Goal: Task Accomplishment & Management: Complete application form

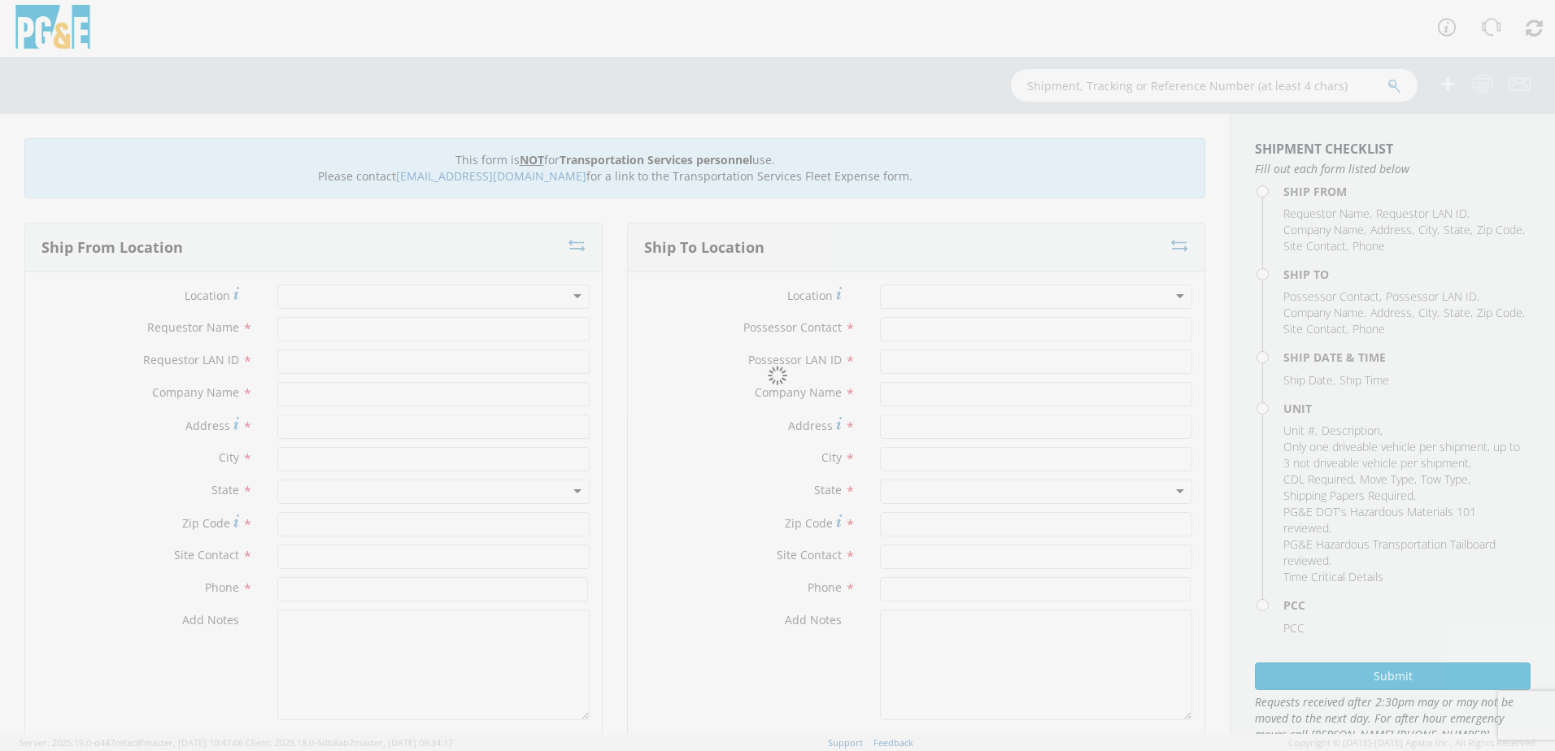
type input "[PERSON_NAME]"
type input "badg"
type input "PG&E"
type input "50150 Rd 426"
type input "Oakhurst"
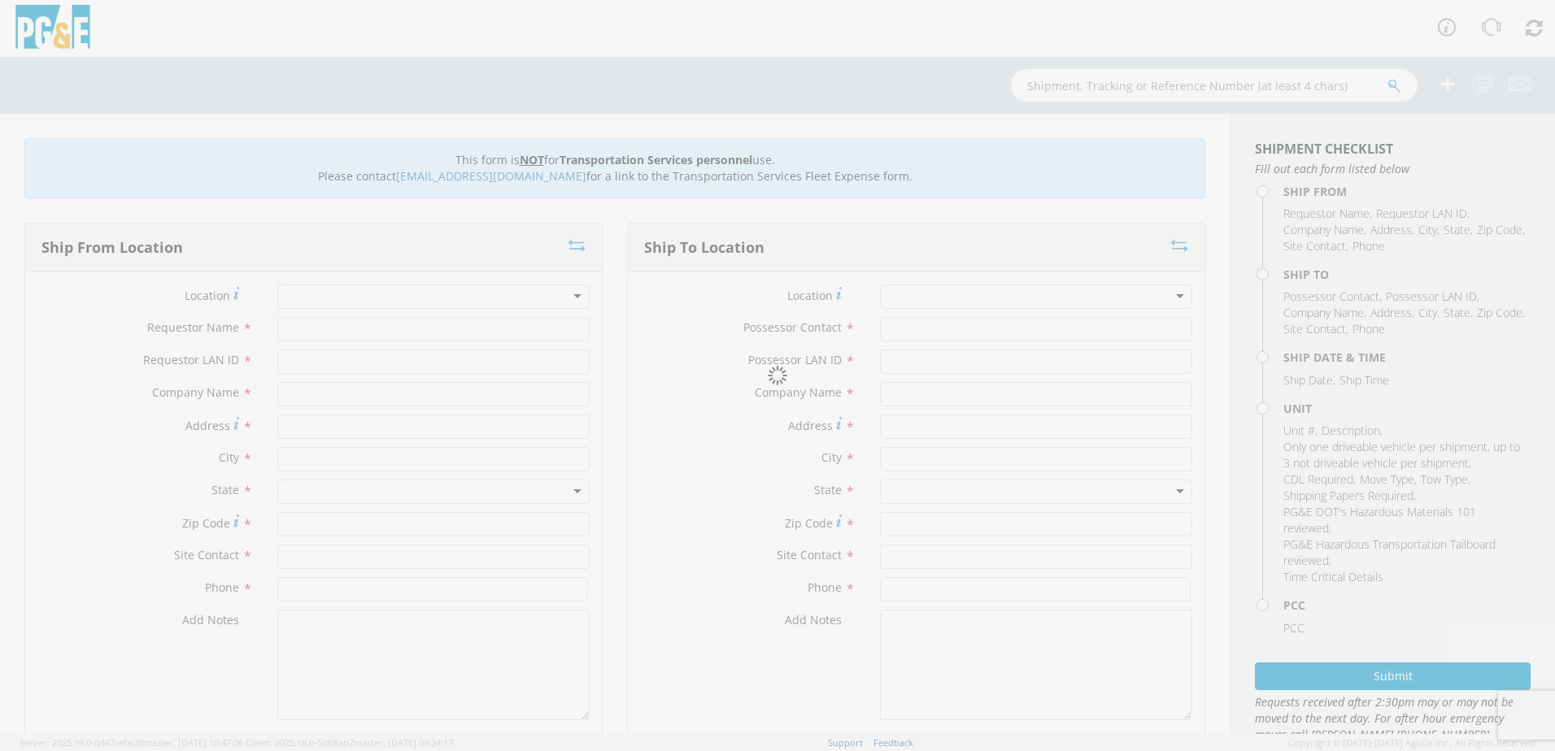
type input "93644"
type input "[PERSON_NAME]"
type input "[PHONE_NUMBER]"
type input "[PERSON_NAME]"
type input "badg"
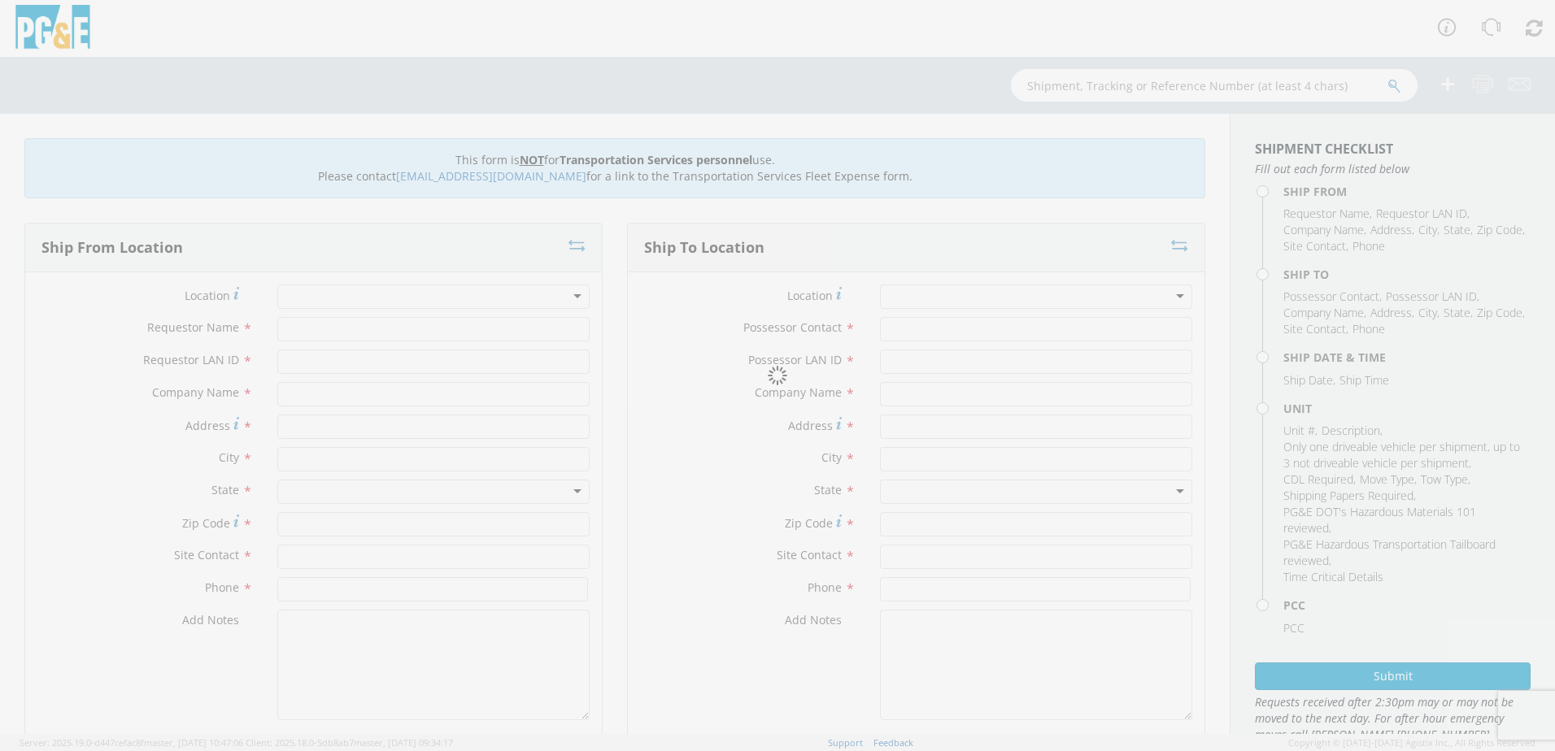
type input "PGE"
type input "Various Locations Creek Fire"
type input "Oakhurst"
type input "95338"
type input "[PERSON_NAME]"
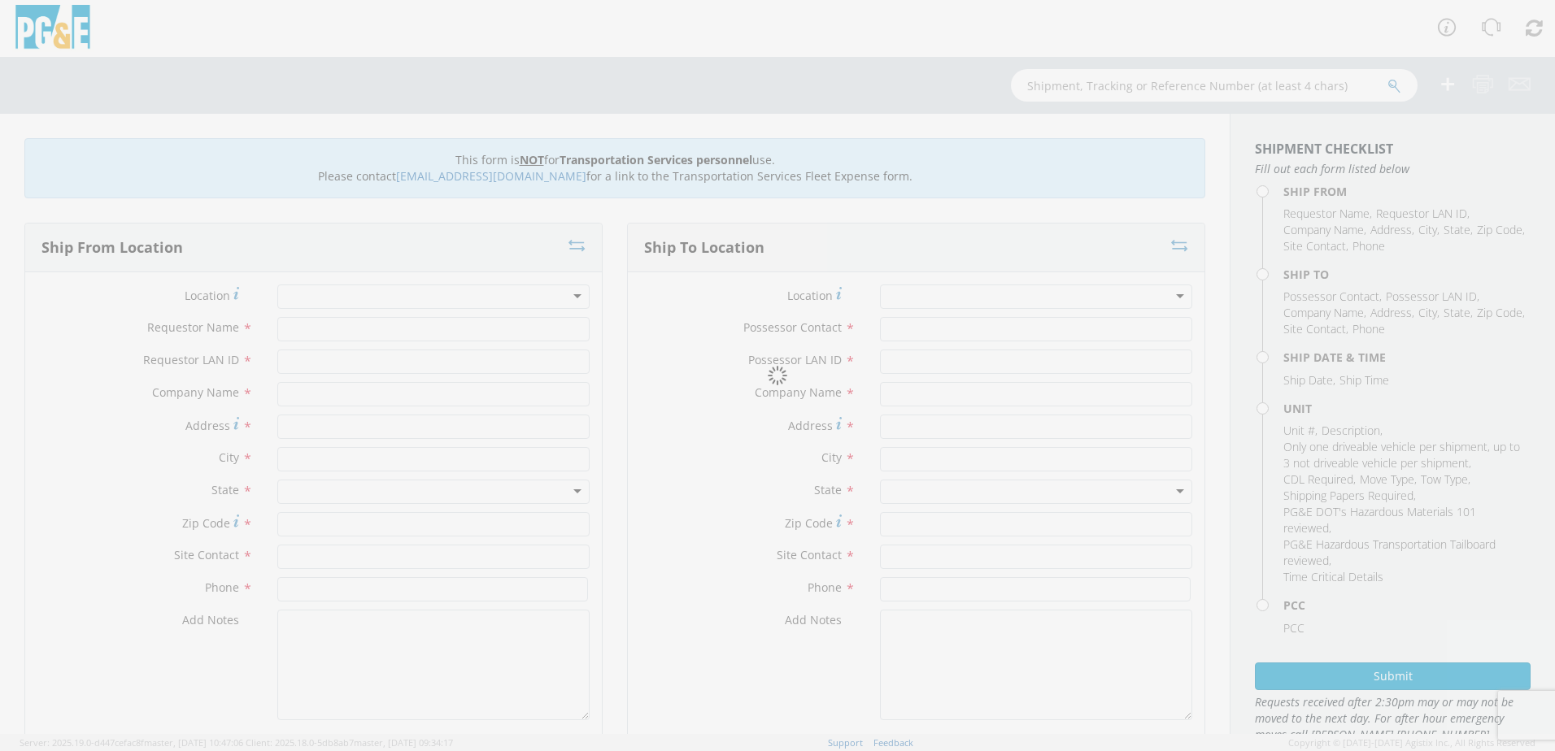
type input "[PHONE_NUMBER]"
type input "[DATE]"
type input "Move misc equipment due to Creek Fire"
type input "0"
type textarea "Creek Fire - Please use [PERSON_NAME] to make the move and return when job is c…"
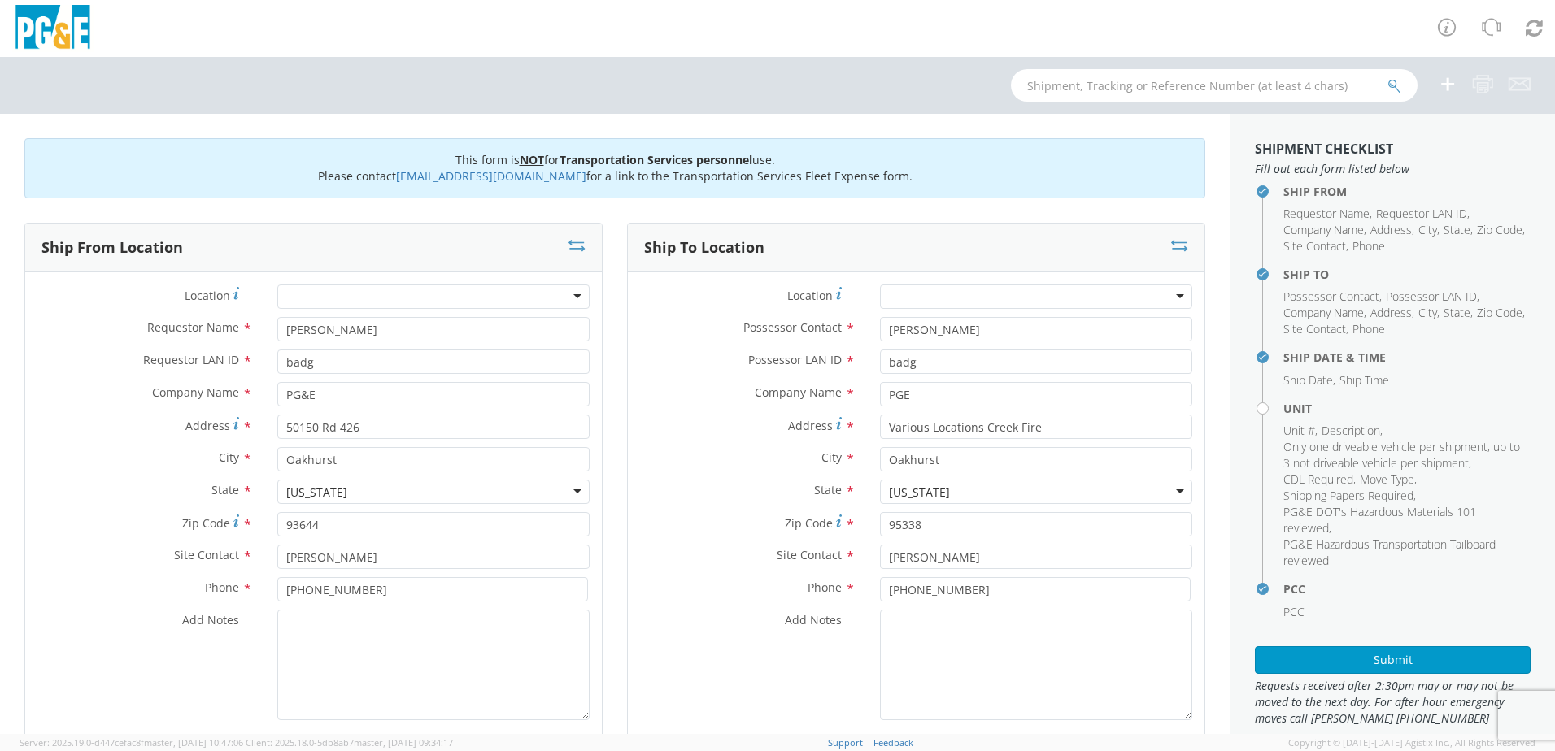
select select "12086"
select select "Other"
drag, startPoint x: 316, startPoint y: 320, endPoint x: 205, endPoint y: 316, distance: 110.7
click at [205, 316] on div "Location * (OBSOLETE) [PERSON_NAME] SC - GC TRAILER (OBSOLETE) [GEOGRAPHIC_DATA…" at bounding box center [313, 507] width 577 height 444
type input "j"
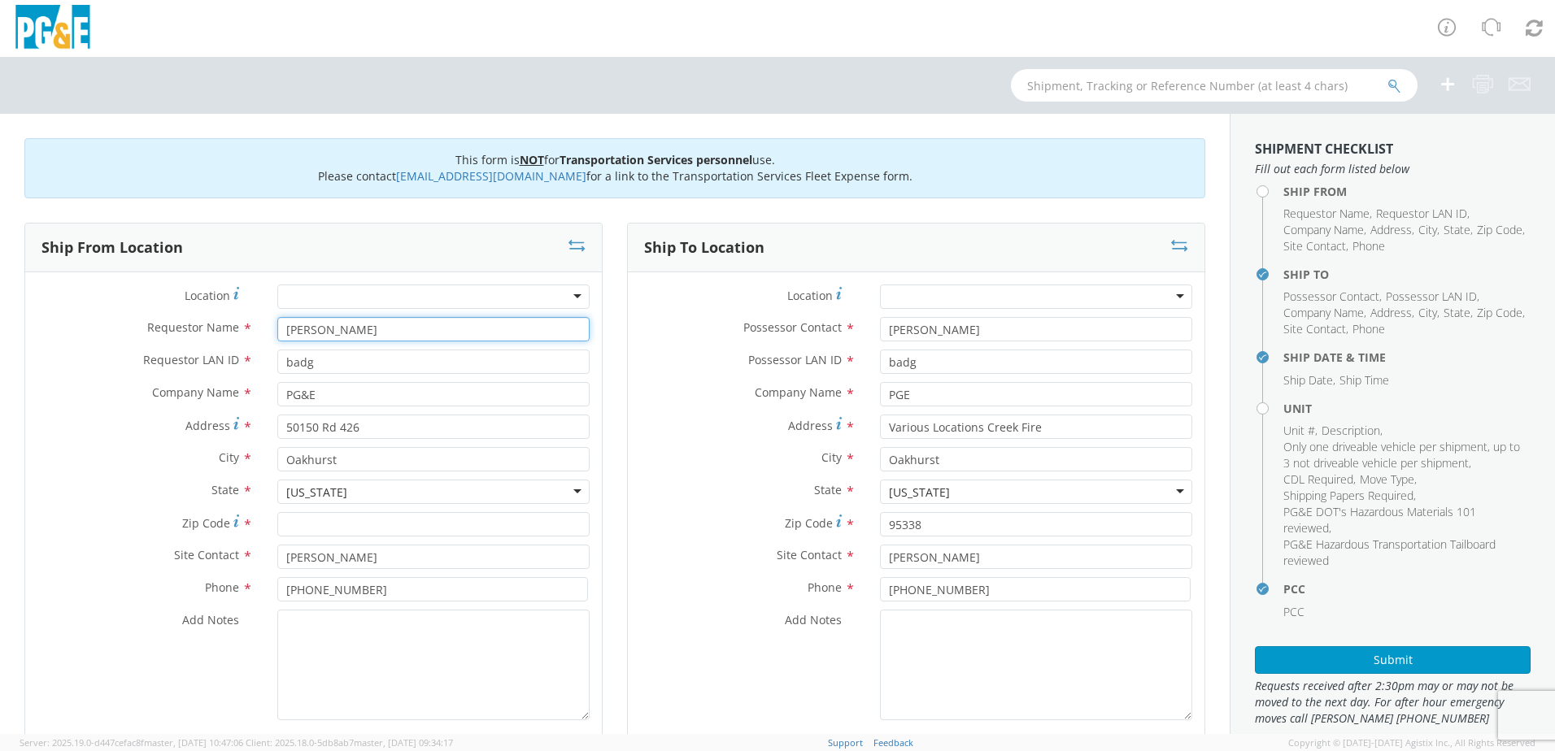
type input "[PERSON_NAME]"
drag, startPoint x: 312, startPoint y: 359, endPoint x: 81, endPoint y: 376, distance: 231.6
click at [128, 368] on div "Requestor LAN ID * badg" at bounding box center [313, 362] width 577 height 24
type input "J1GJ"
drag, startPoint x: 364, startPoint y: 428, endPoint x: 145, endPoint y: 456, distance: 221.4
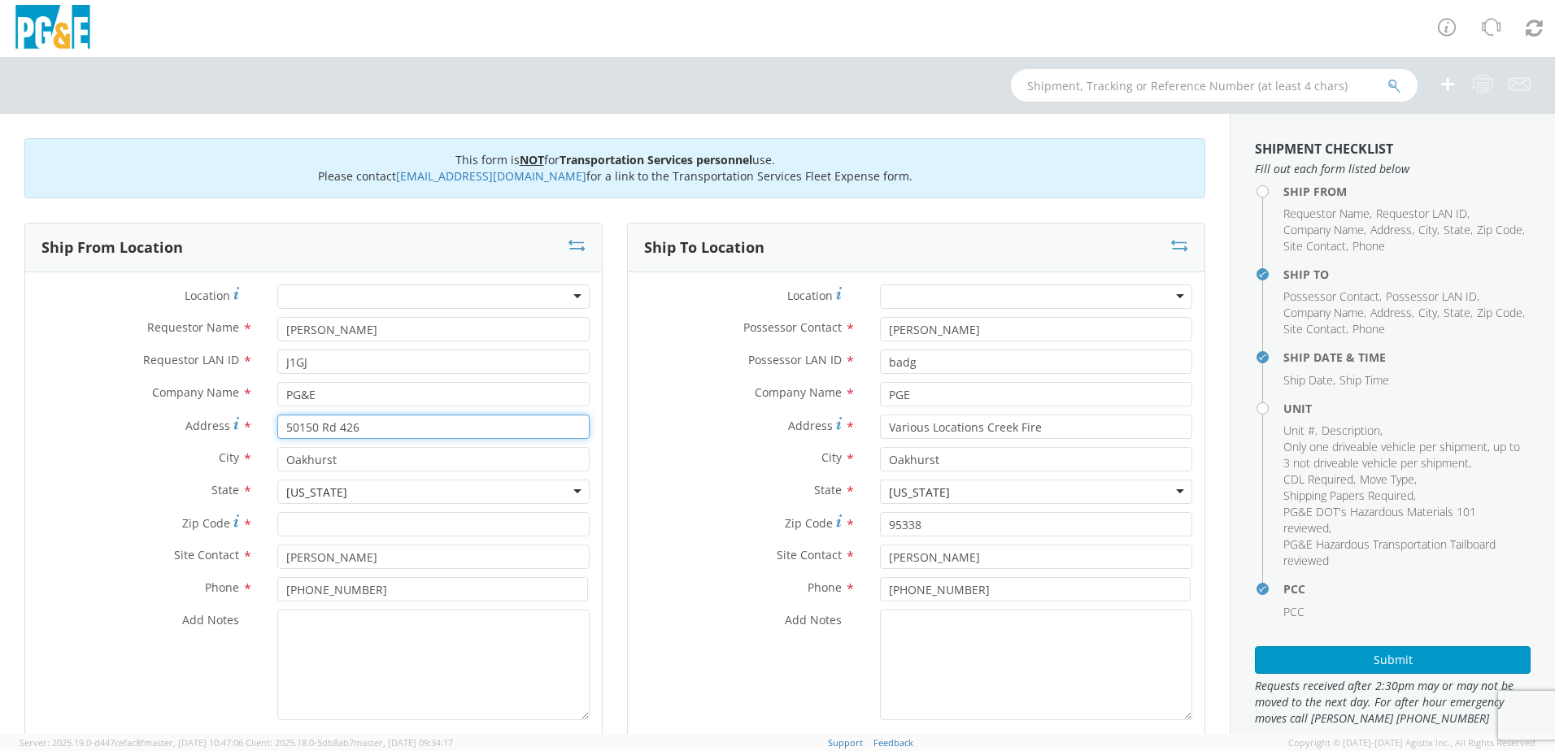
click at [159, 451] on div "Location * (OBSOLETE) [PERSON_NAME] SC - GC TRAILER (OBSOLETE) [GEOGRAPHIC_DATA…" at bounding box center [313, 507] width 577 height 444
type input "4155 E CHILDS"
drag, startPoint x: 350, startPoint y: 461, endPoint x: 133, endPoint y: 477, distance: 217.8
click at [138, 477] on div "City * [GEOGRAPHIC_DATA]" at bounding box center [313, 463] width 577 height 33
type input "MERCED"
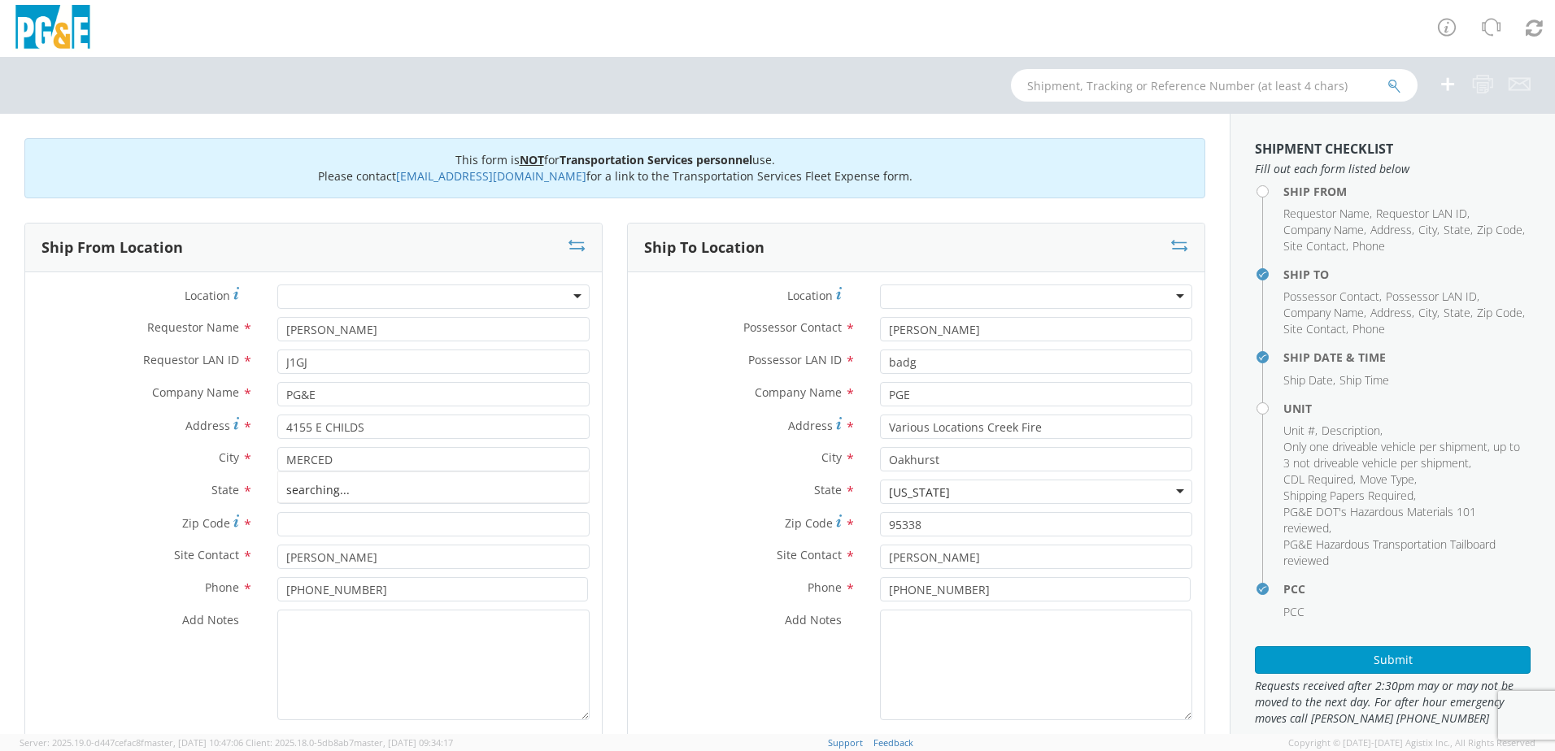
scroll to position [19, 0]
type input "95341"
drag, startPoint x: 314, startPoint y: 552, endPoint x: 231, endPoint y: 577, distance: 86.7
click at [237, 574] on div "Site Contact * [PERSON_NAME]" at bounding box center [313, 561] width 577 height 33
type input "[PERSON_NAME]"
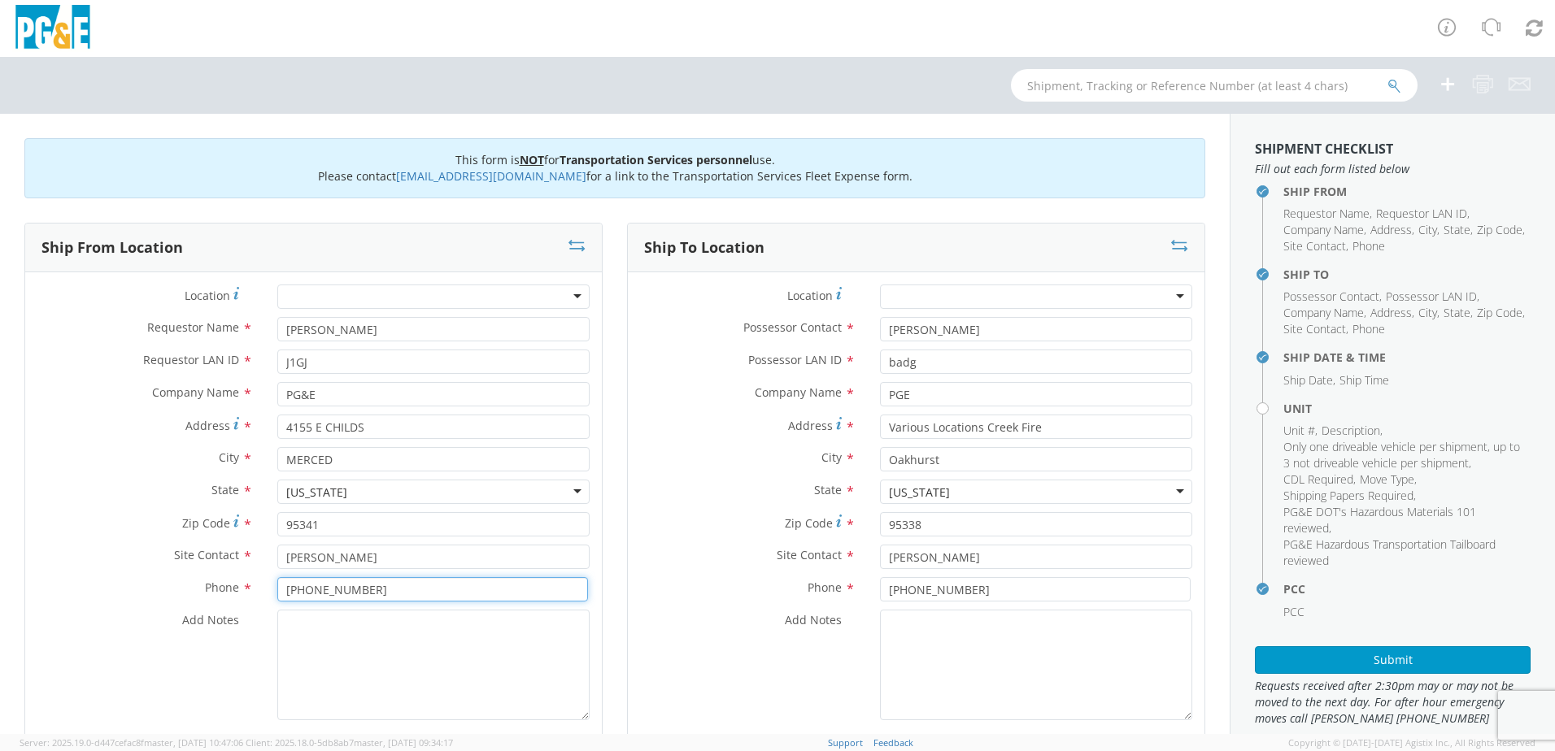
drag, startPoint x: 367, startPoint y: 591, endPoint x: 143, endPoint y: 586, distance: 223.7
click at [144, 585] on div "Phone * [PHONE_NUMBER]" at bounding box center [313, 589] width 577 height 24
type input "[PHONE_NUMBER]"
click at [284, 628] on textarea "Add Notes *" at bounding box center [433, 665] width 312 height 111
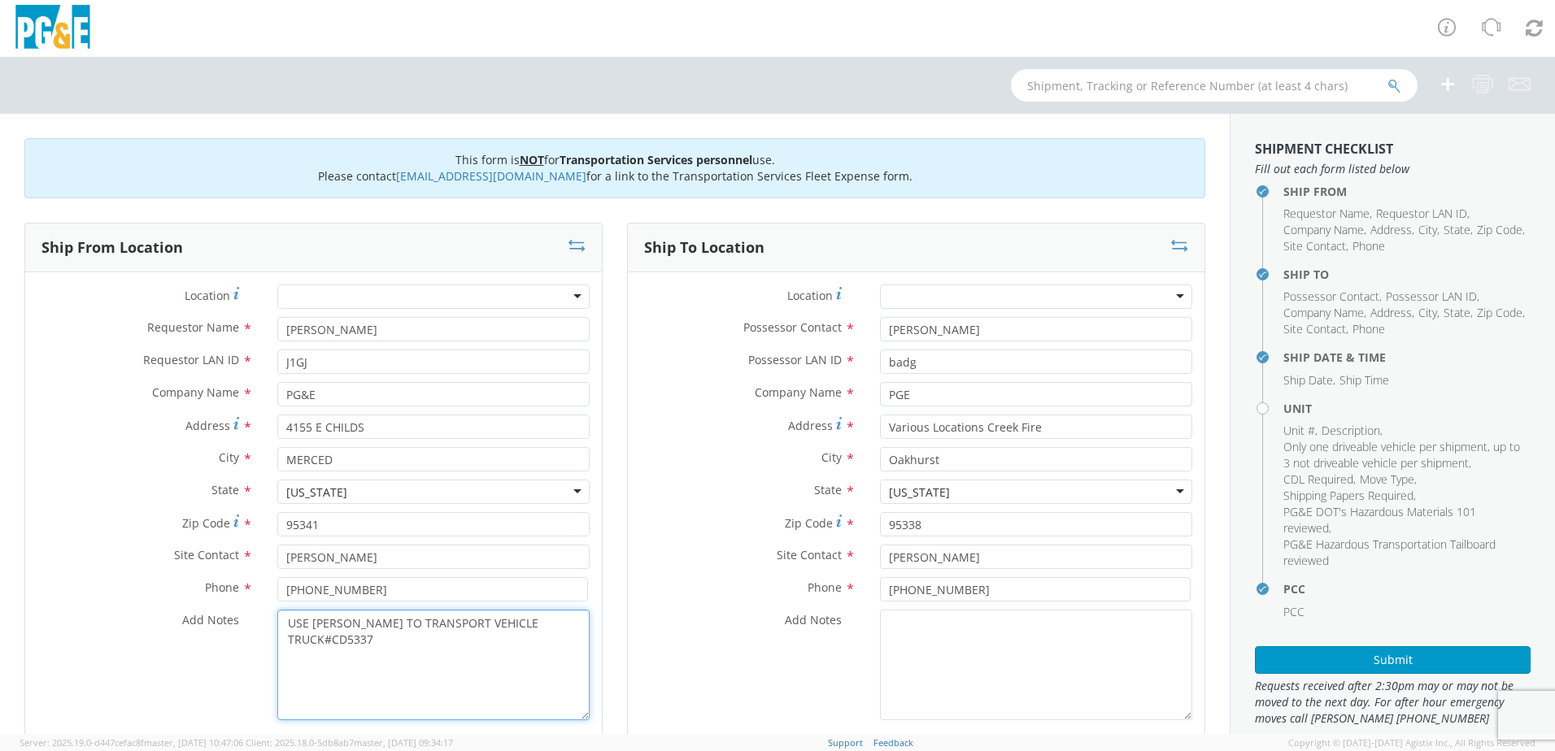
type textarea "USE [PERSON_NAME] TO TRANSPORT VEHICLE TRUCK#CD5337"
drag, startPoint x: 947, startPoint y: 323, endPoint x: 830, endPoint y: 331, distance: 117.4
click at [830, 329] on div "Possessor Contact * [PERSON_NAME]" at bounding box center [916, 329] width 577 height 24
type input "[PERSON_NAME]"
drag, startPoint x: 911, startPoint y: 359, endPoint x: 795, endPoint y: 377, distance: 117.7
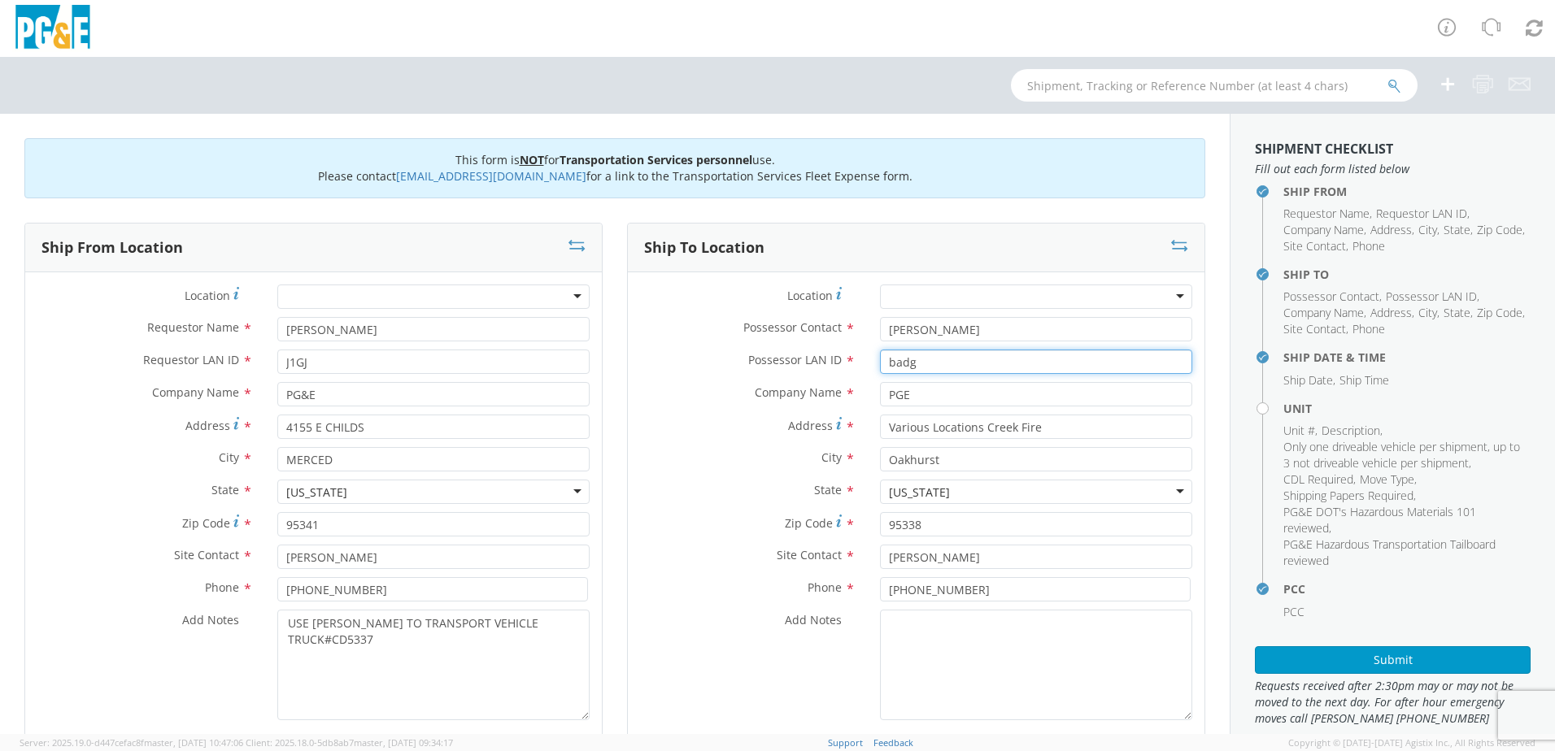
click at [798, 376] on div "Possessor LAN ID * badg" at bounding box center [916, 366] width 577 height 33
type input "J1GJ"
drag, startPoint x: 1043, startPoint y: 426, endPoint x: 622, endPoint y: 472, distance: 422.9
click at [628, 472] on div "Location * (OBSOLETE) [PERSON_NAME] SC - GC TRAILER (OBSOLETE) [GEOGRAPHIC_DATA…" at bounding box center [916, 507] width 577 height 444
type input "[STREET_ADDRESS]"
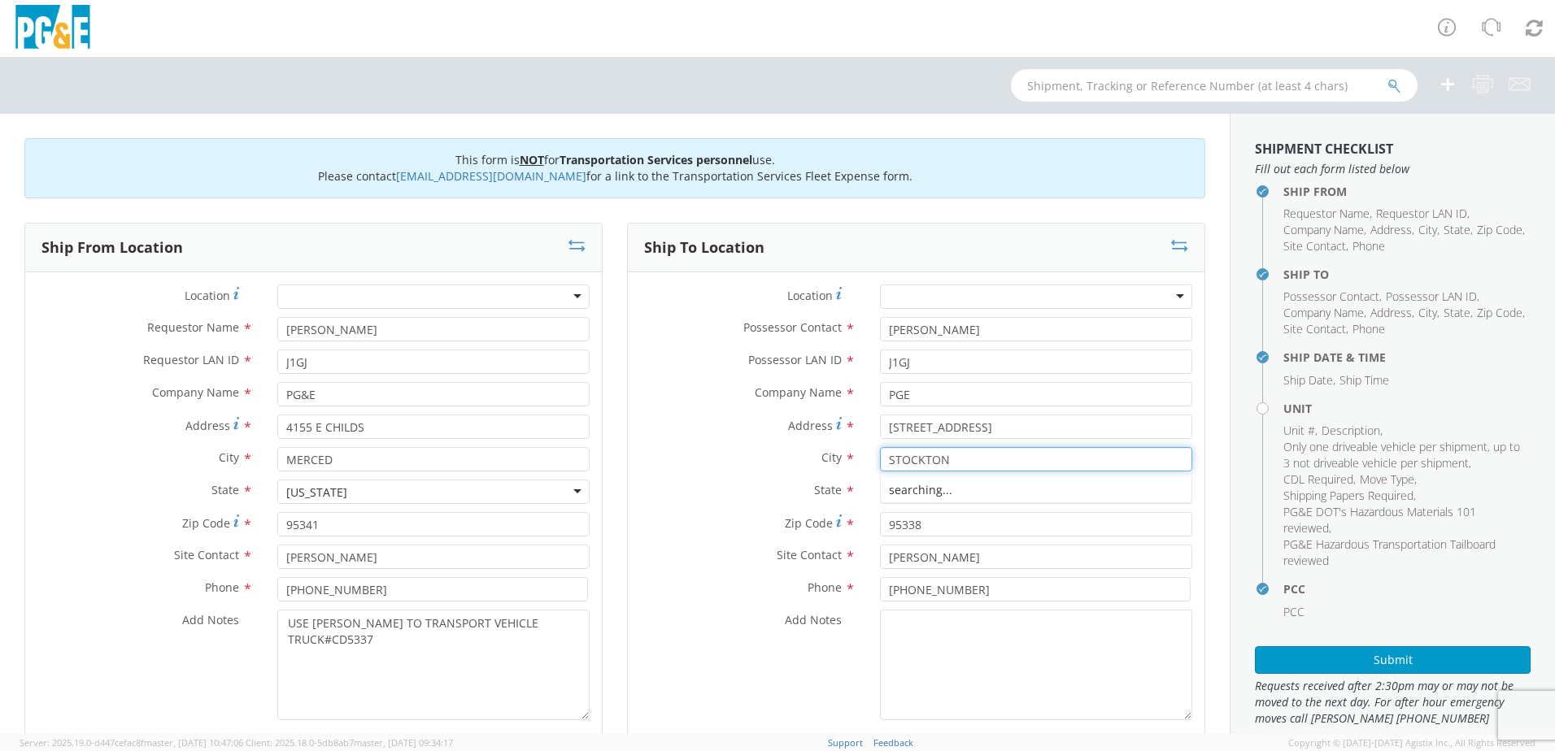
type input "STOCKTON"
type input "95204"
drag, startPoint x: 913, startPoint y: 560, endPoint x: 737, endPoint y: 568, distance: 176.7
click at [738, 568] on div "Site Contact * [PERSON_NAME]" at bounding box center [916, 557] width 577 height 24
type input "[PERSON_NAME]"
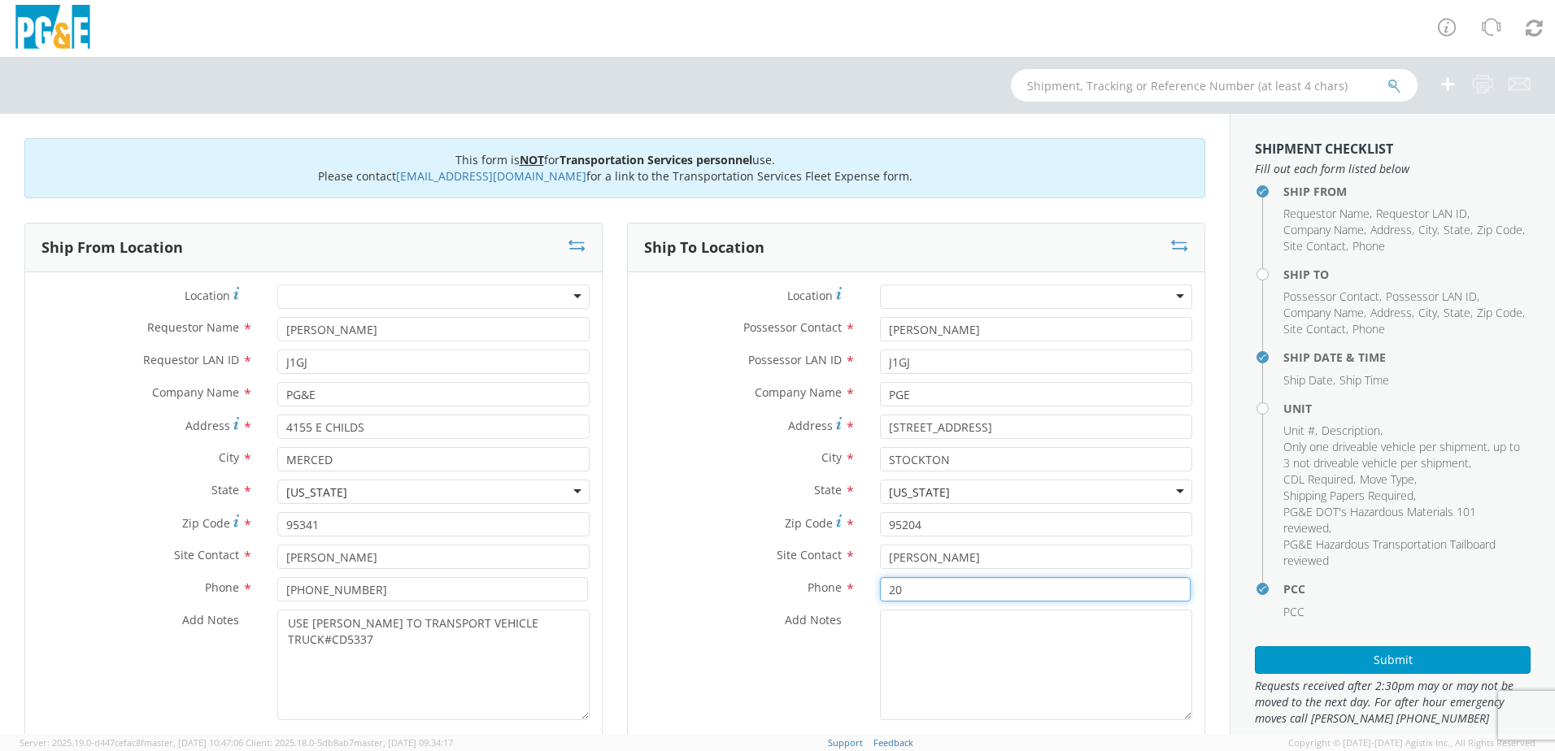
type input "2"
type input "2097562941"
drag, startPoint x: 286, startPoint y: 624, endPoint x: 570, endPoint y: 632, distance: 284.0
click at [570, 632] on textarea "USE [PERSON_NAME] TO TRANSPORT VEHICLE TRUCK#CD5337" at bounding box center [433, 665] width 312 height 111
click at [898, 625] on textarea "Add Notes *" at bounding box center [1036, 665] width 312 height 111
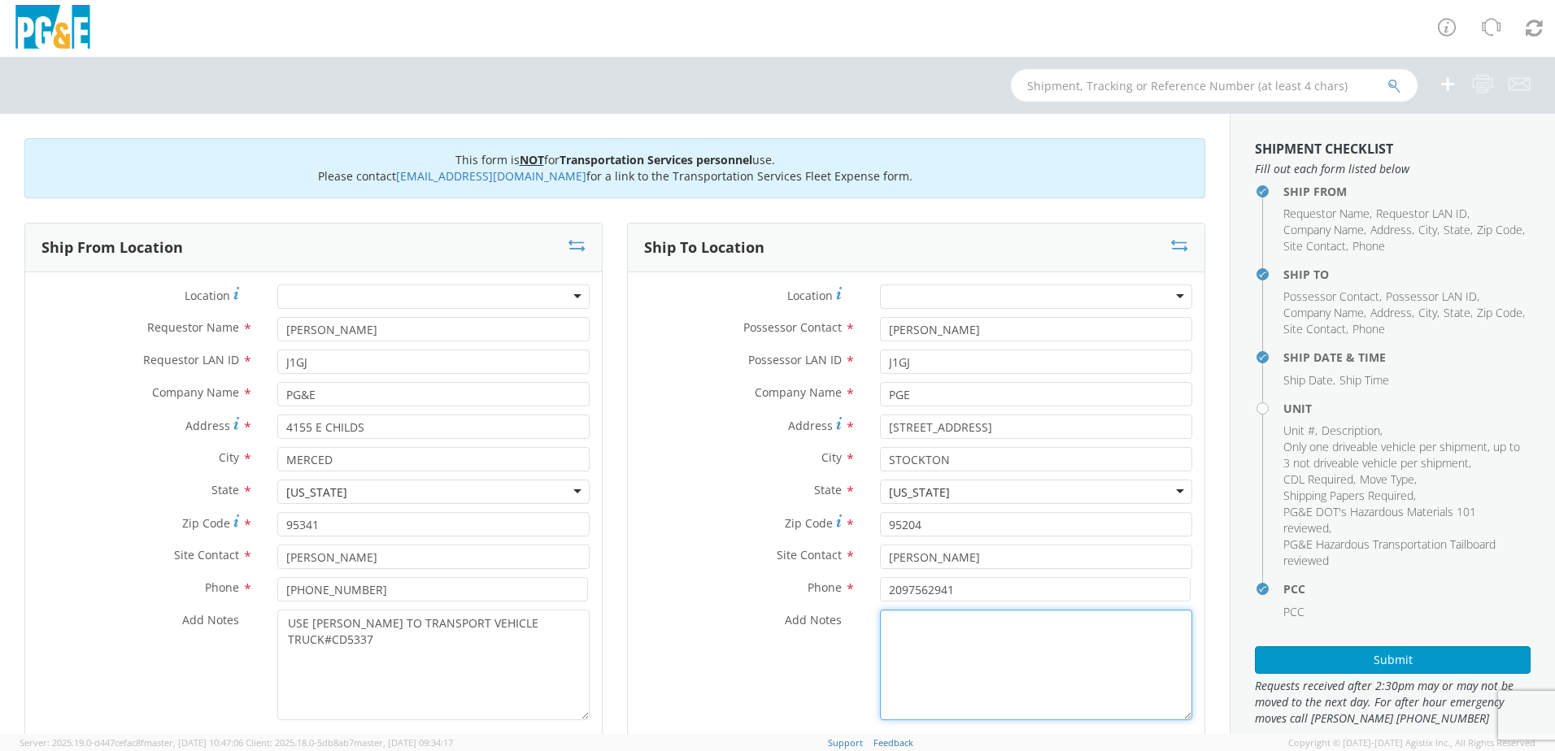
paste textarea "USE [PERSON_NAME] TO TRANSPORT VEHICLE TRUCK#CD5337"
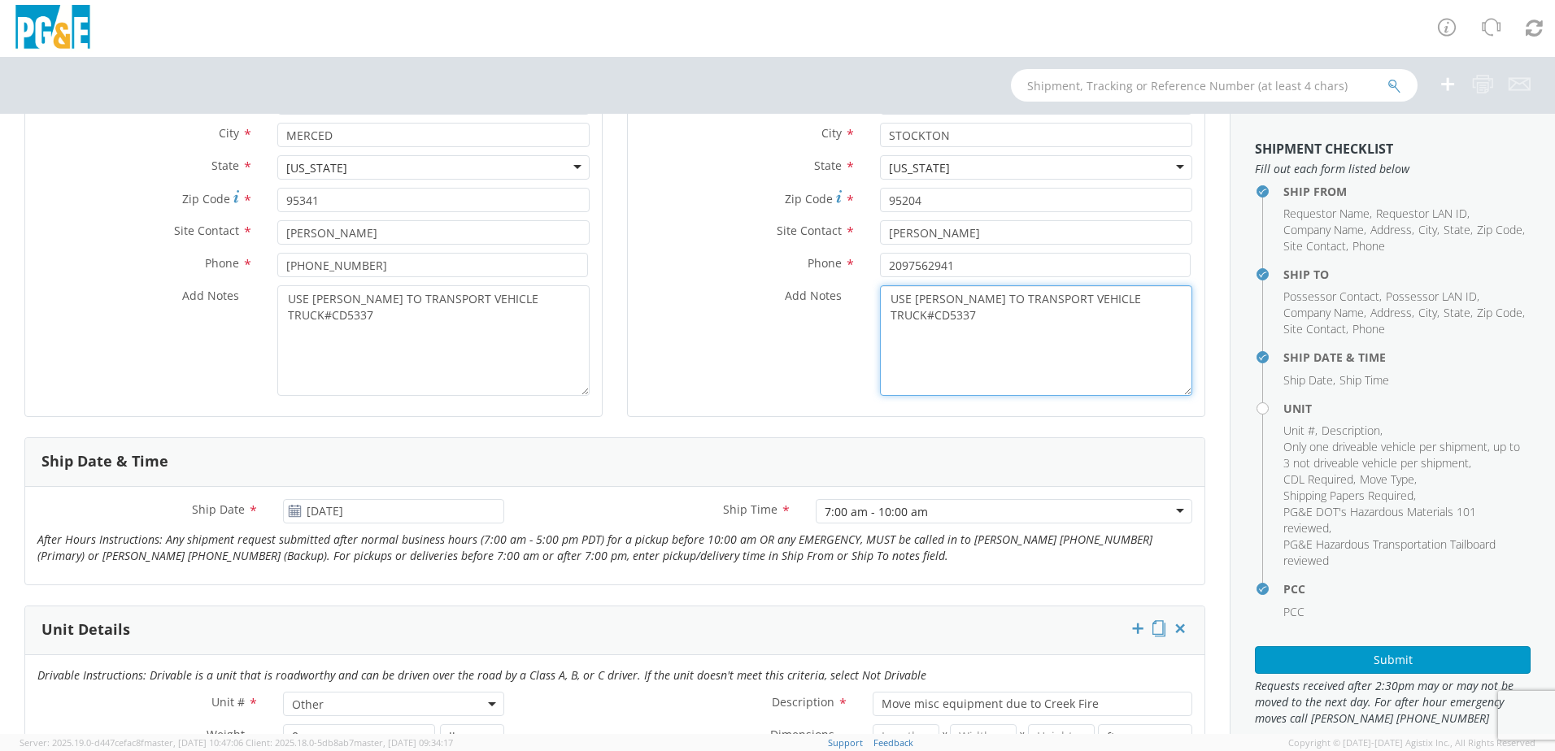
scroll to position [325, 0]
type textarea "USE [PERSON_NAME] TO TRANSPORT VEHICLE TRUCK#CD5337"
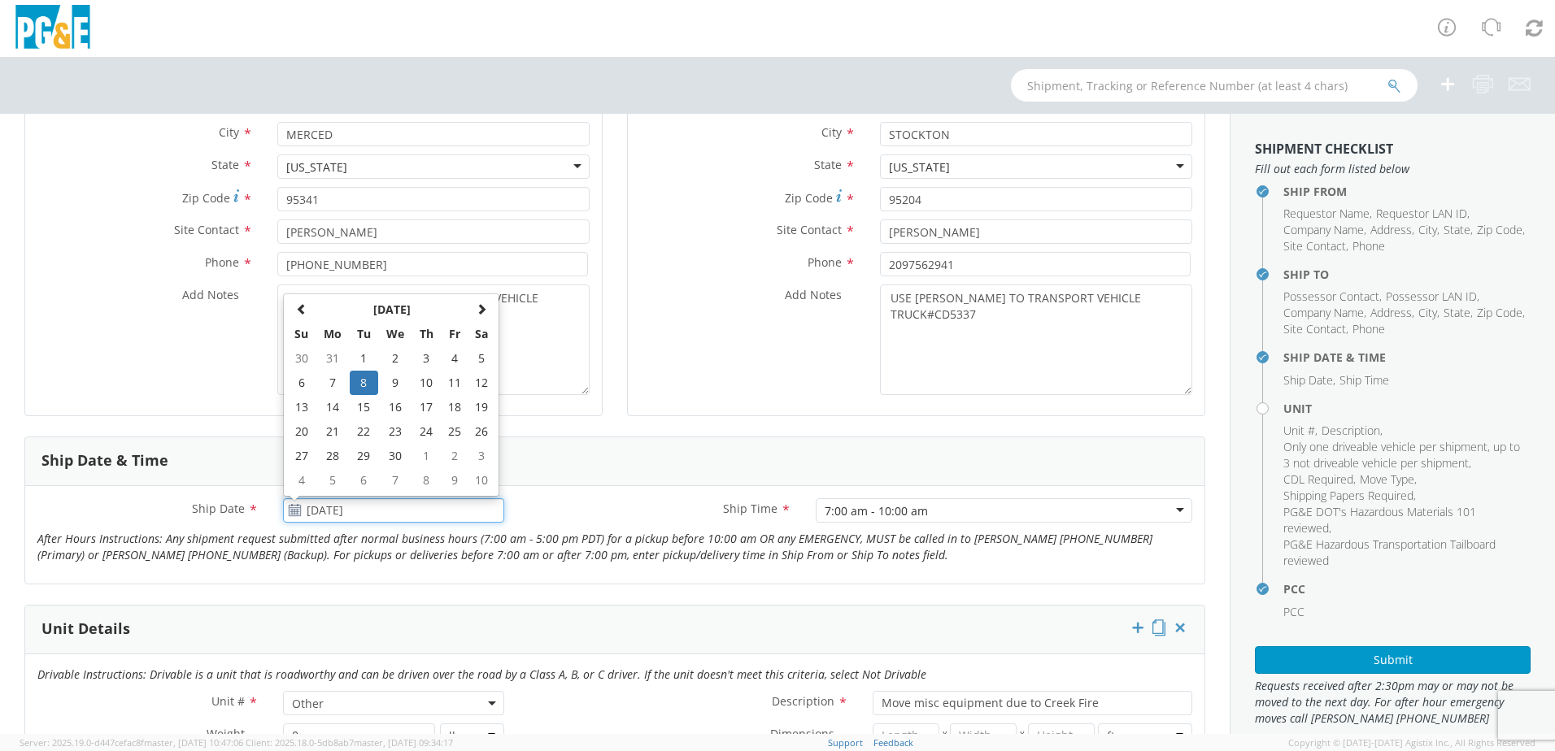
drag, startPoint x: 378, startPoint y: 511, endPoint x: 154, endPoint y: 514, distance: 224.5
click at [156, 512] on div "Ship Date * [DATE] [DATE] Su Mo Tu We Th Fr Sa 30 31 1 2 3 4 5 6 7 8 9 10 11 12…" at bounding box center [270, 511] width 491 height 24
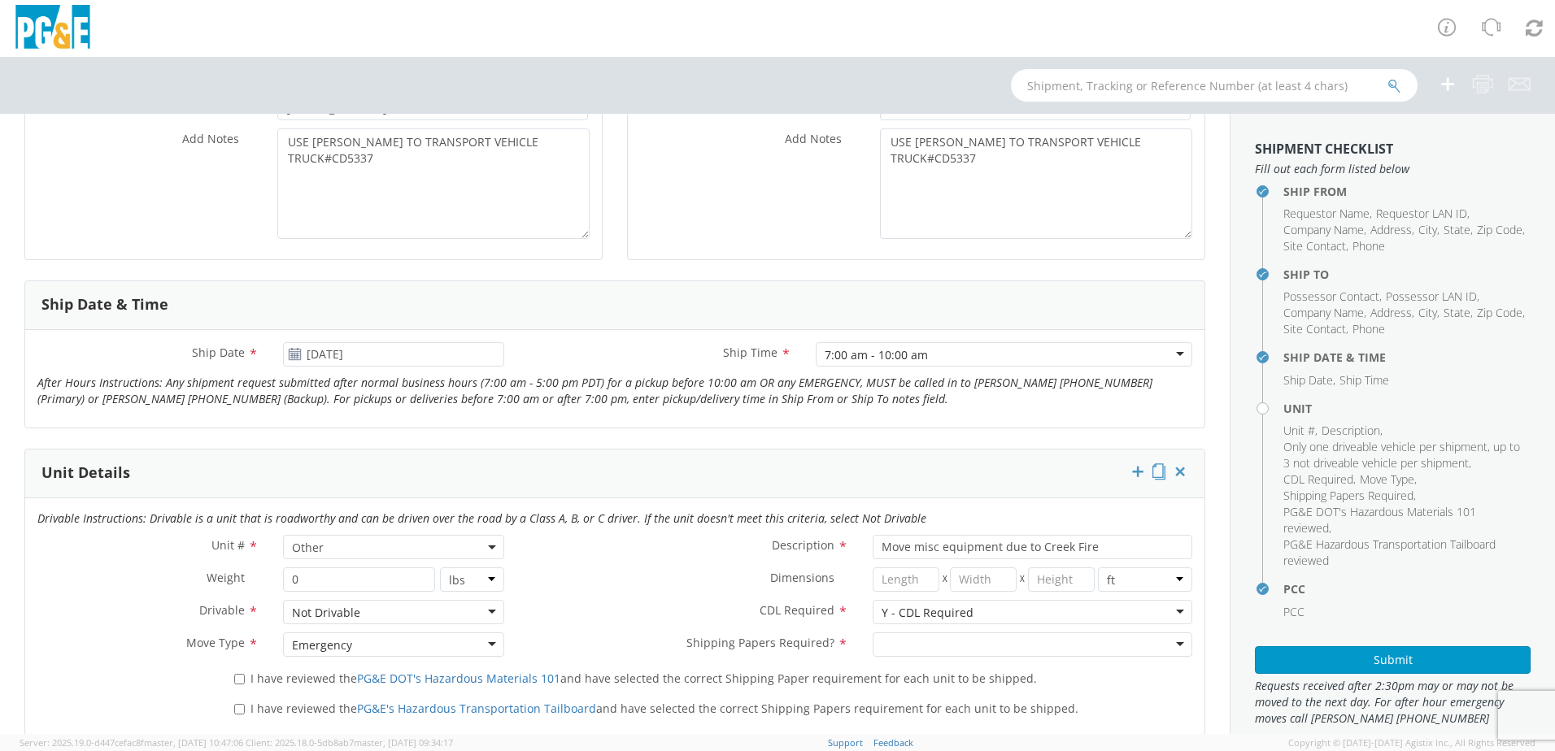
scroll to position [488, 0]
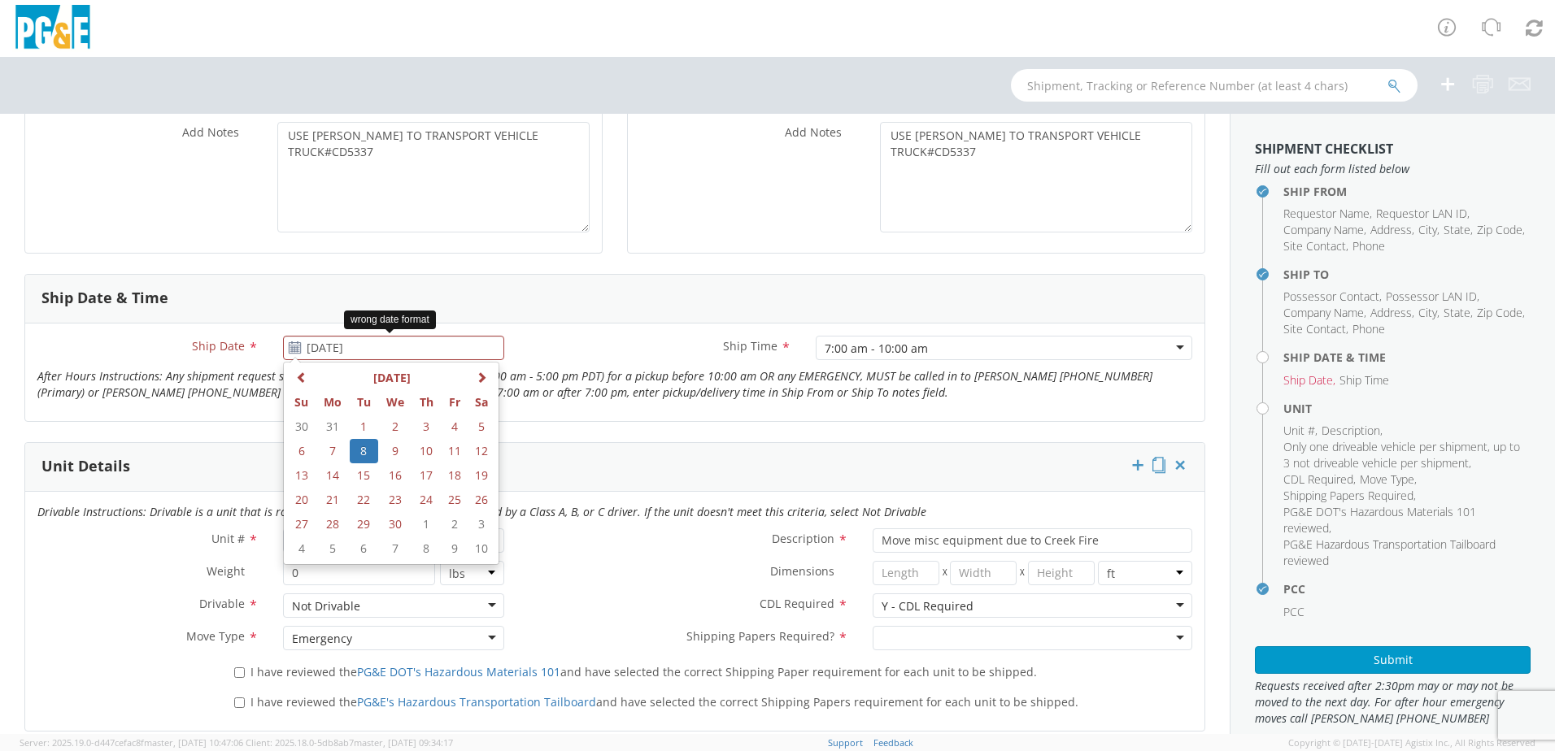
type input "[DATE]"
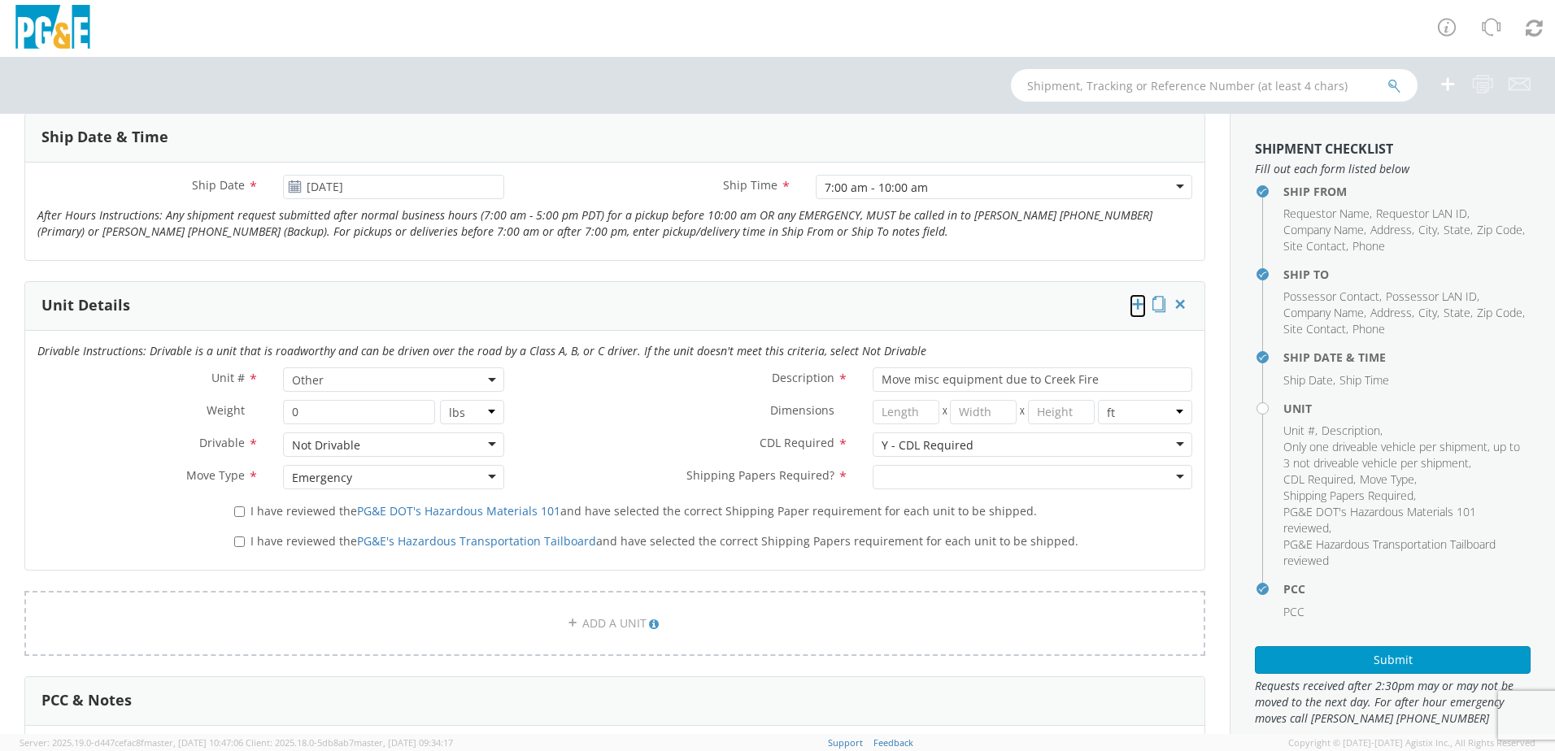
scroll to position [651, 0]
drag, startPoint x: 237, startPoint y: 507, endPoint x: 237, endPoint y: 518, distance: 10.6
click at [237, 507] on input "I have reviewed the PG&E DOT's Hazardous Materials 101 and have selected the co…" at bounding box center [239, 510] width 11 height 11
checkbox input "true"
click at [235, 536] on input "I have reviewed the PG&E's Hazardous Transportation Tailboard and have selected…" at bounding box center [239, 540] width 11 height 11
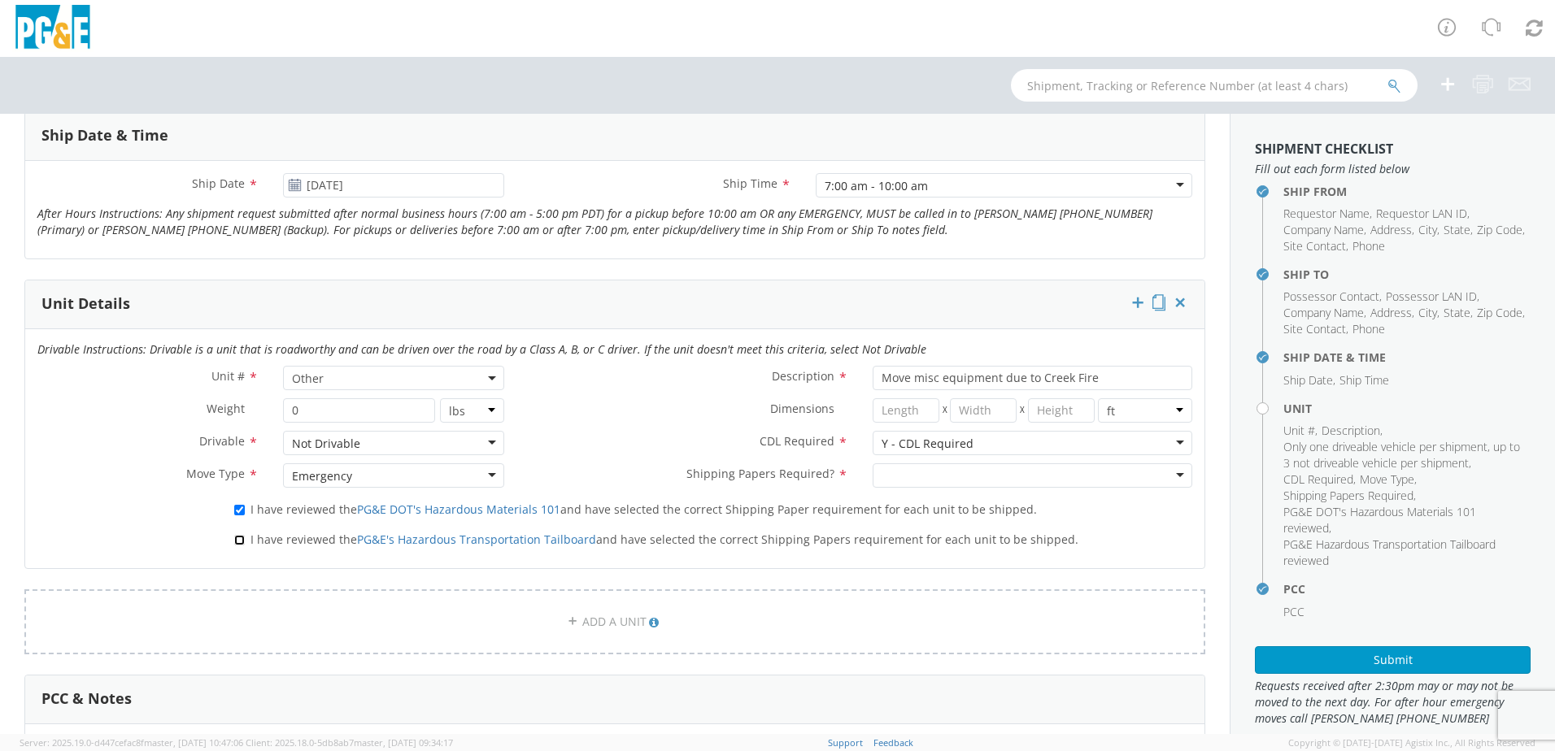
checkbox input "true"
click at [916, 477] on div at bounding box center [1033, 476] width 320 height 24
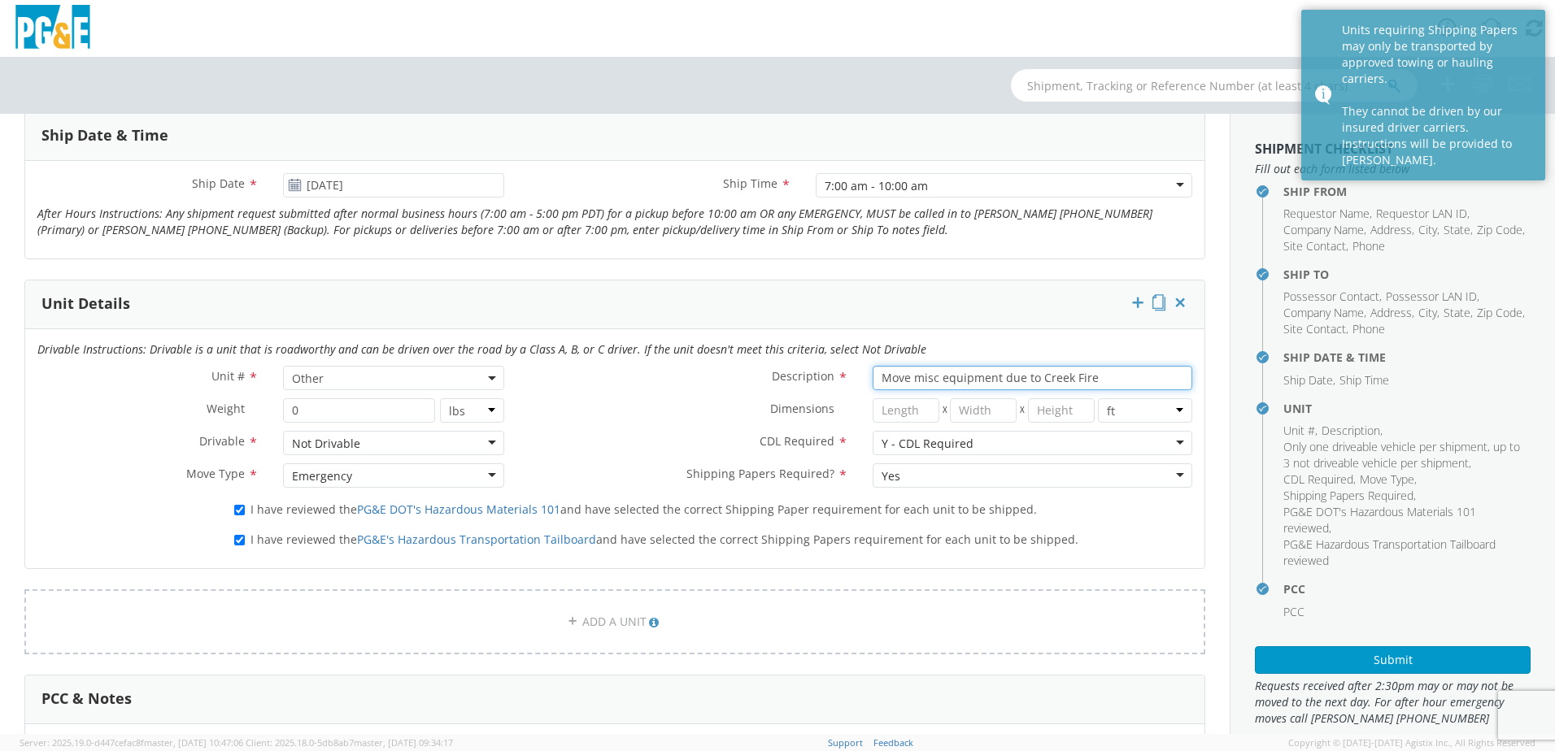
click at [1087, 376] on input "Move misc equipment due to Creek Fire" at bounding box center [1033, 378] width 320 height 24
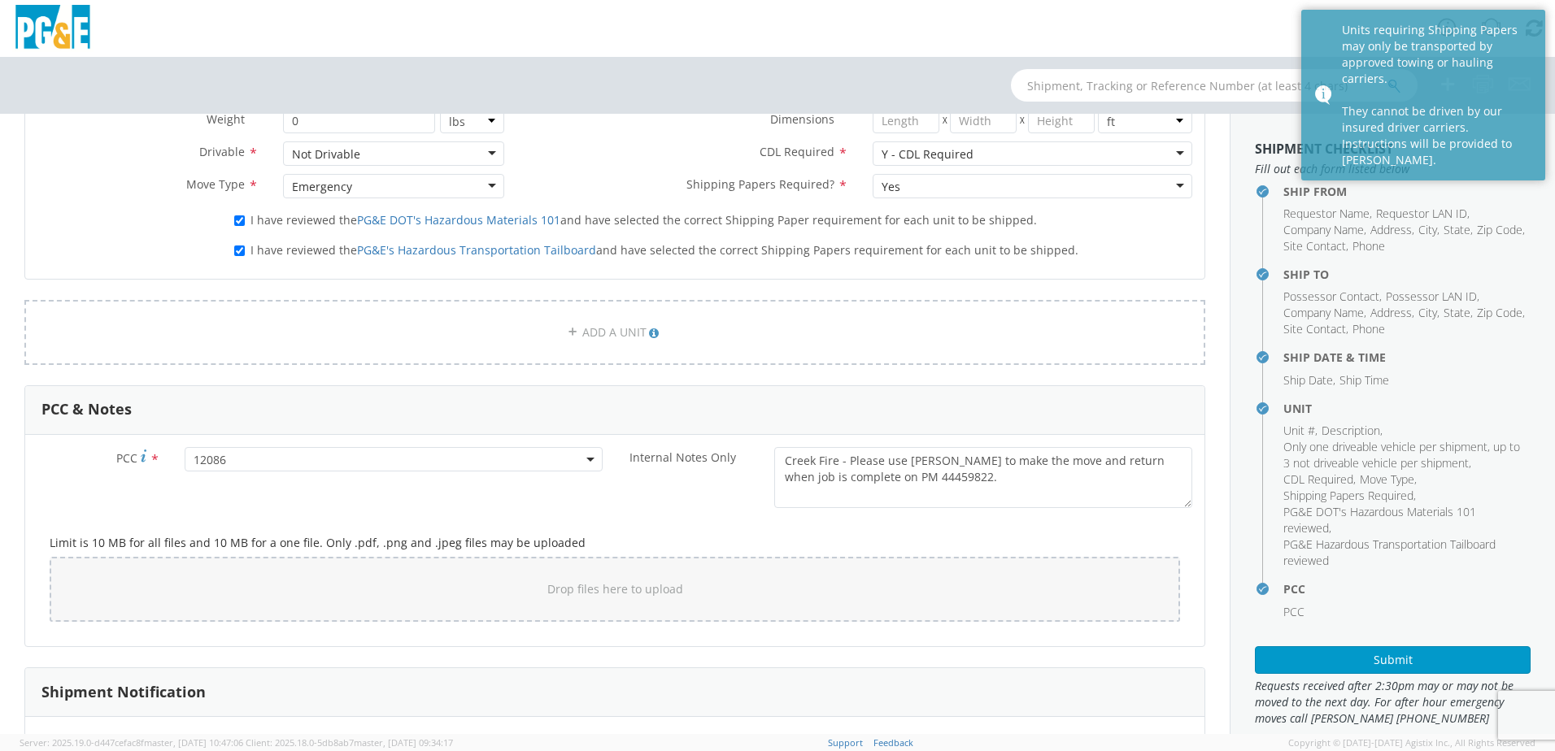
scroll to position [976, 0]
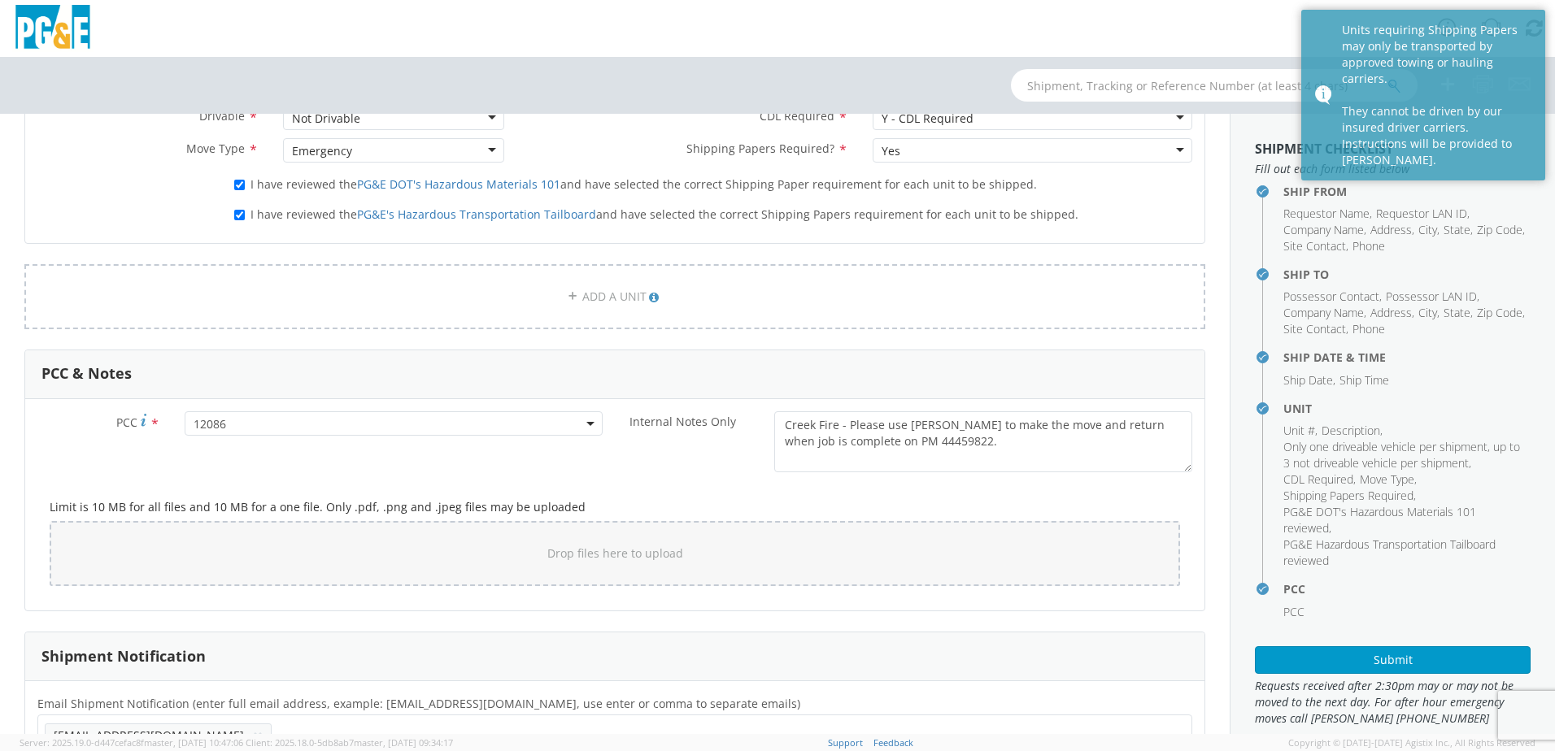
type input "Move misc equipment"
click at [842, 428] on textarea "Creek Fire - Please use [PERSON_NAME] to make the move and return when job is c…" at bounding box center [983, 442] width 418 height 61
click at [846, 437] on textarea "Please use [PERSON_NAME] to make the move and return when job is complete on PM…" at bounding box center [983, 442] width 418 height 61
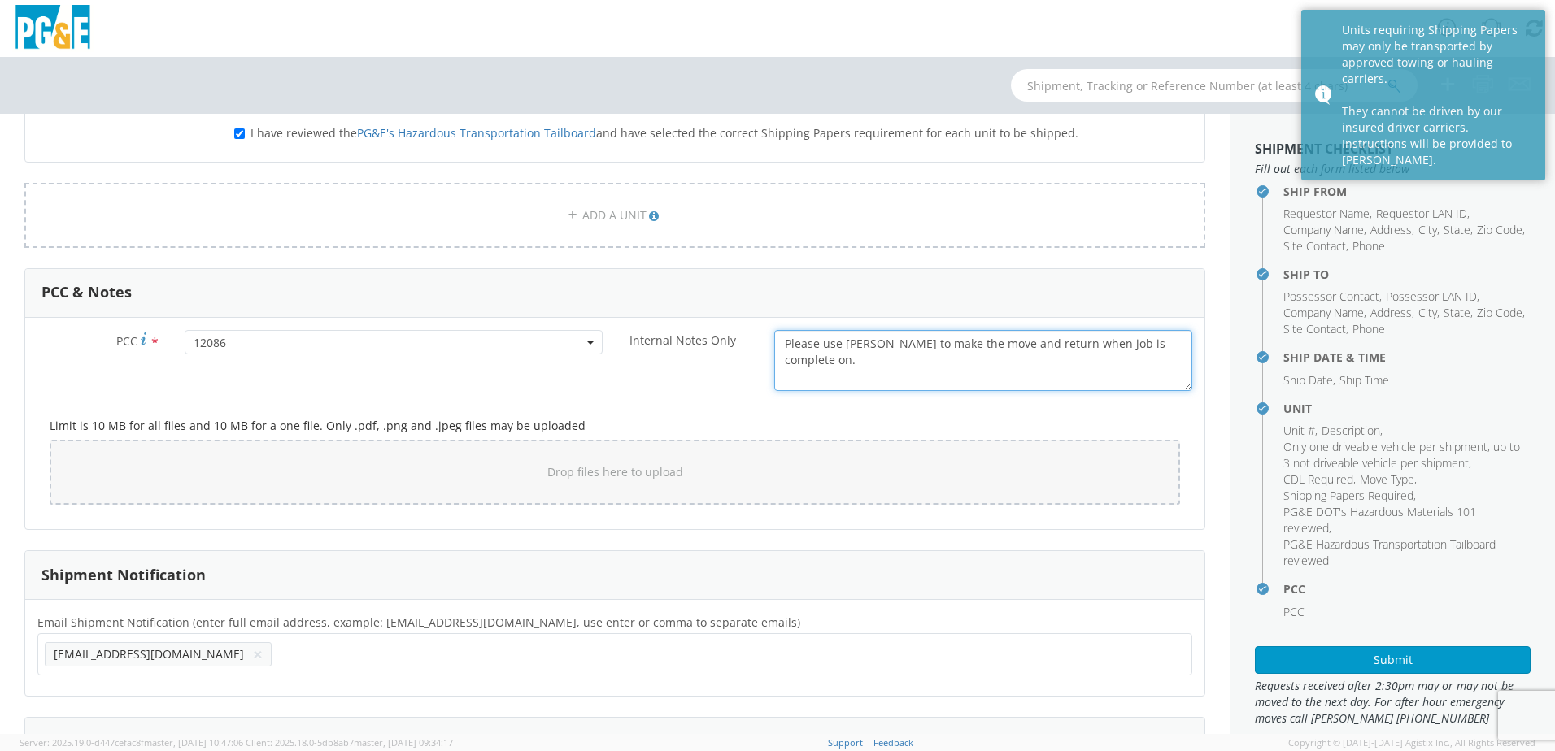
scroll to position [1139, 0]
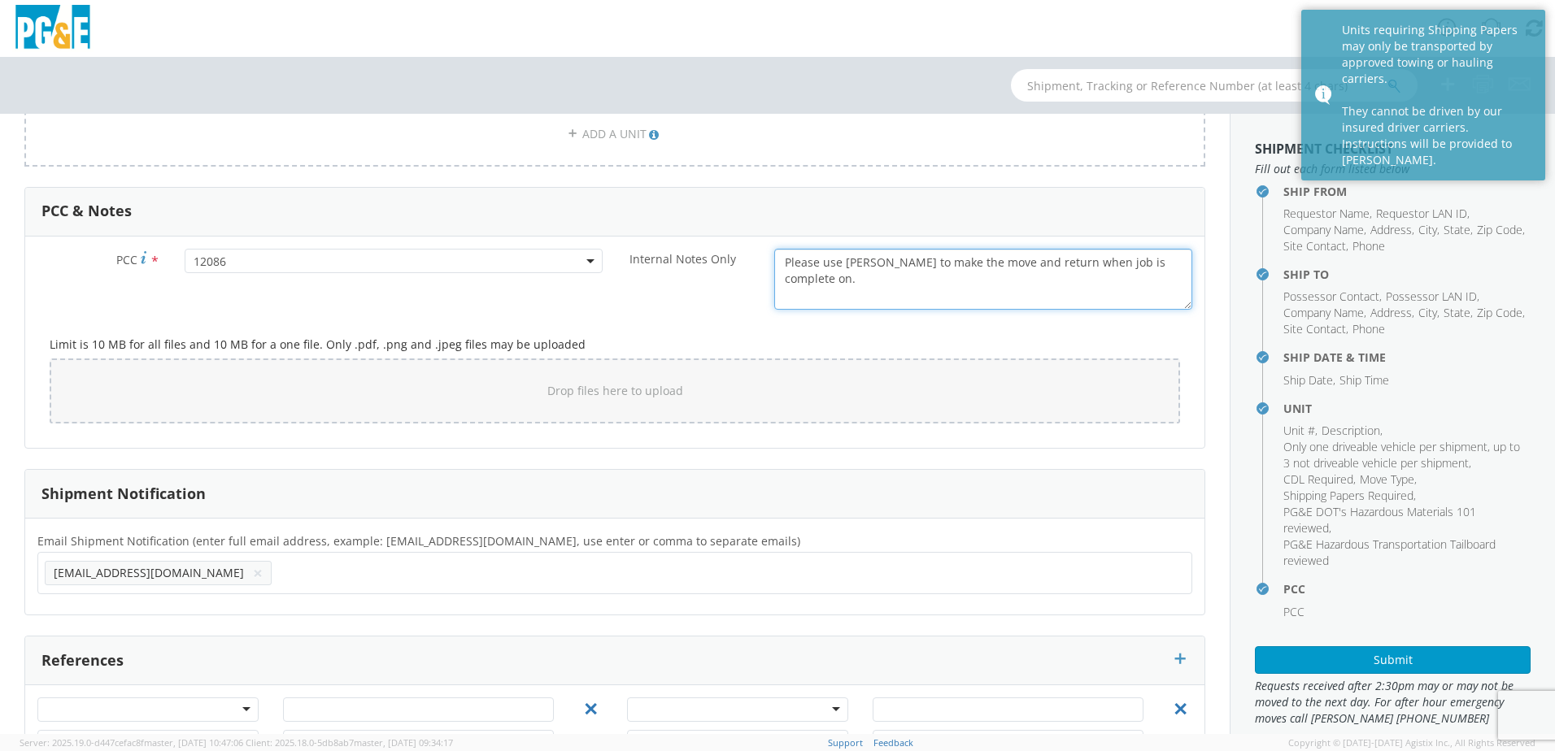
type textarea "Please use [PERSON_NAME] to make the move and return when job is complete on."
click at [253, 576] on button "×" at bounding box center [258, 574] width 10 height 20
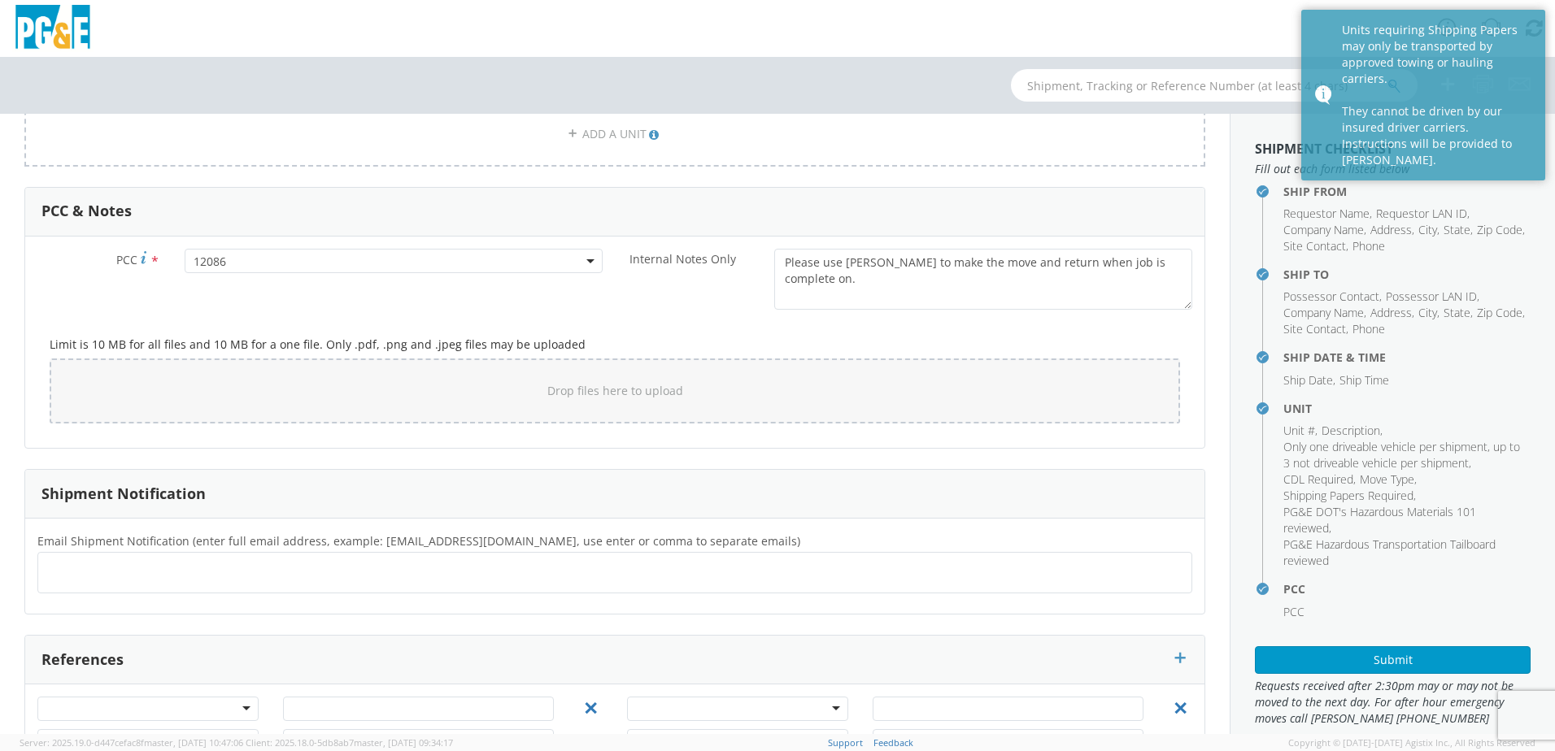
click at [78, 568] on ul at bounding box center [615, 573] width 1140 height 27
type input "[EMAIL_ADDRESS][DOMAIN_NAME]"
click at [324, 575] on ul "[EMAIL_ADDRESS][DOMAIN_NAME] × [EMAIL_ADDRESS][DOMAIN_NAME] ×" at bounding box center [615, 574] width 1140 height 28
type input "[EMAIL_ADDRESS][DOMAIN_NAME]"
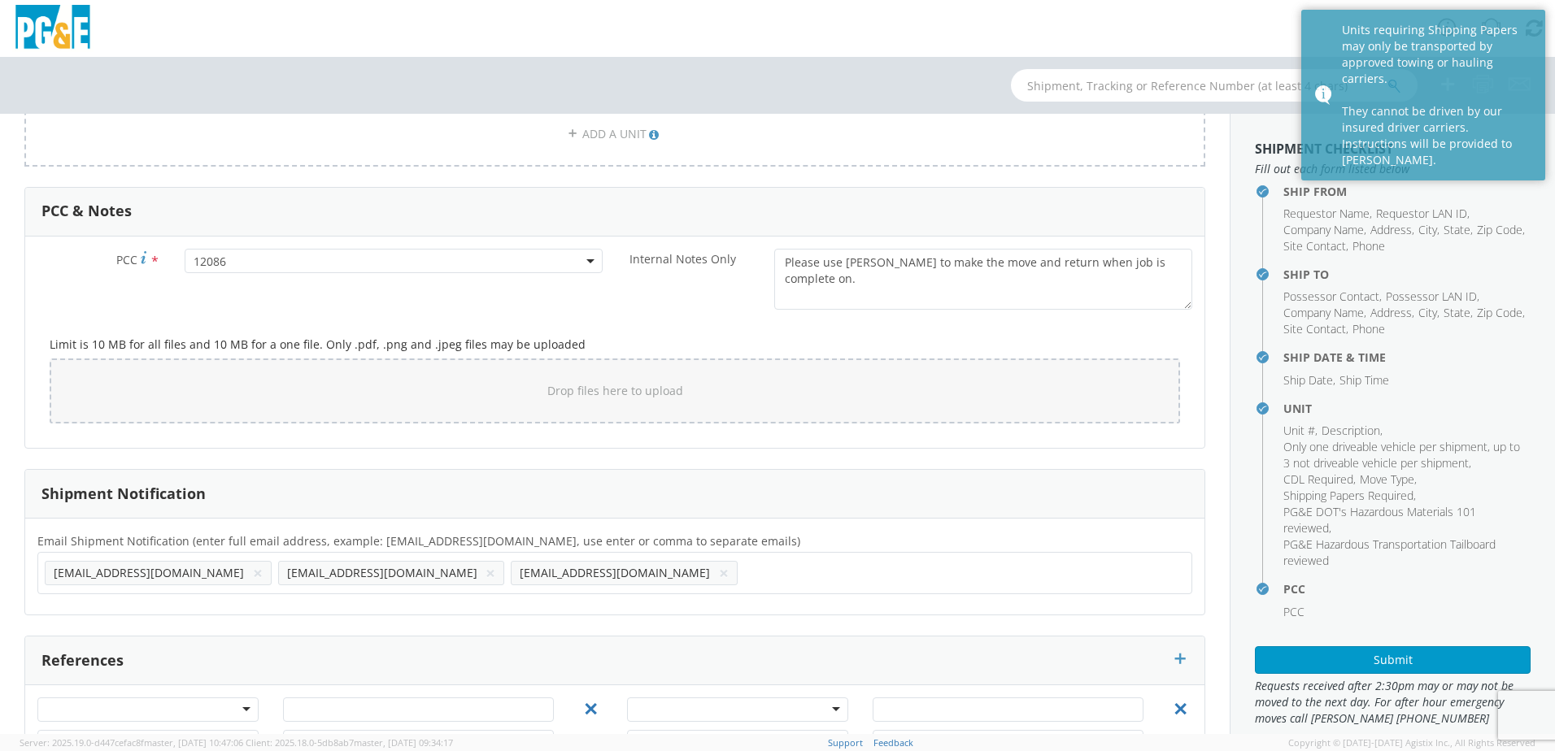
click at [744, 568] on input "text" at bounding box center [798, 573] width 108 height 24
type input "[EMAIL_ADDRESS][DOMAIN_NAME]"
click at [229, 259] on span "12086" at bounding box center [394, 261] width 400 height 15
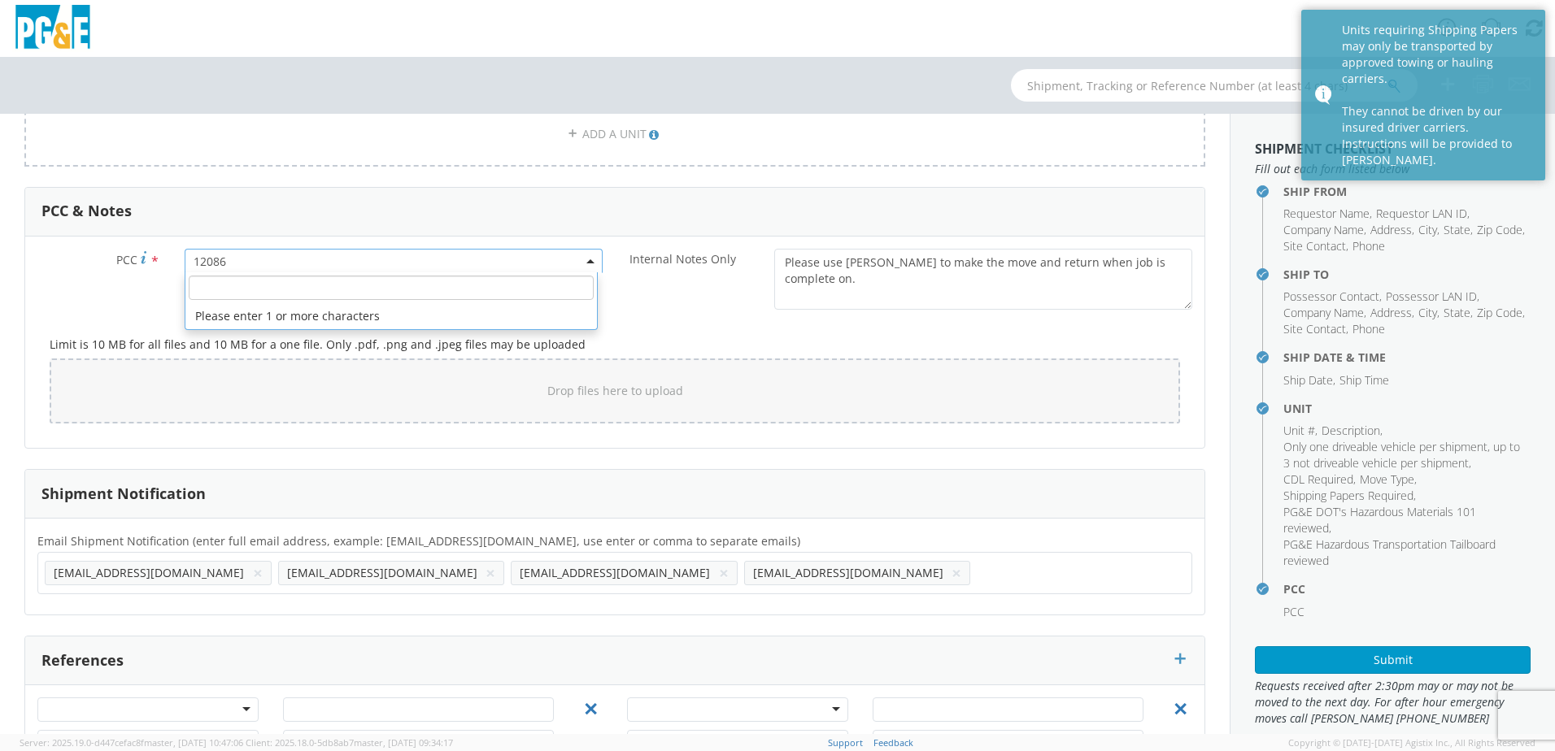
click at [212, 285] on input "number" at bounding box center [391, 288] width 405 height 24
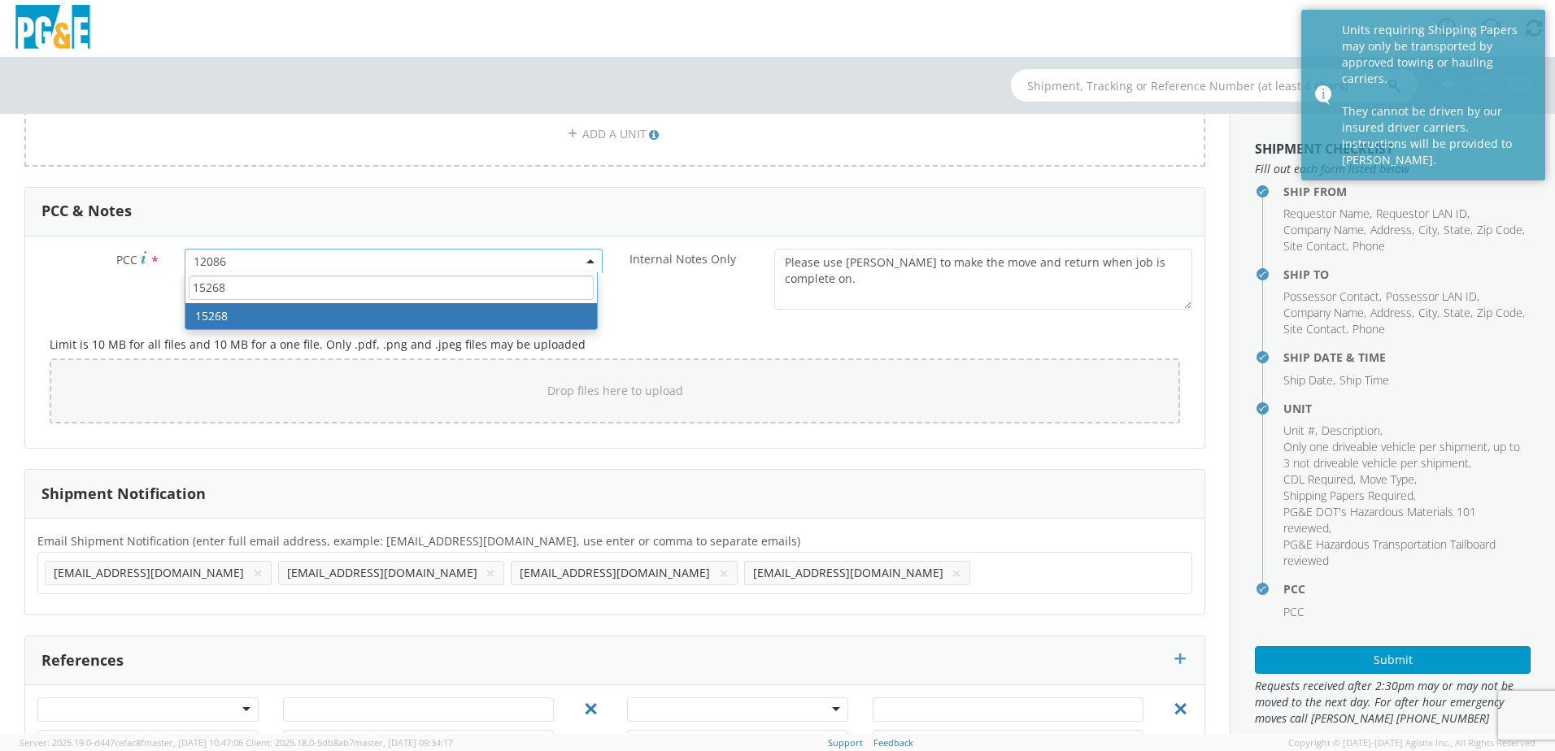
type input "15268"
select select "15268"
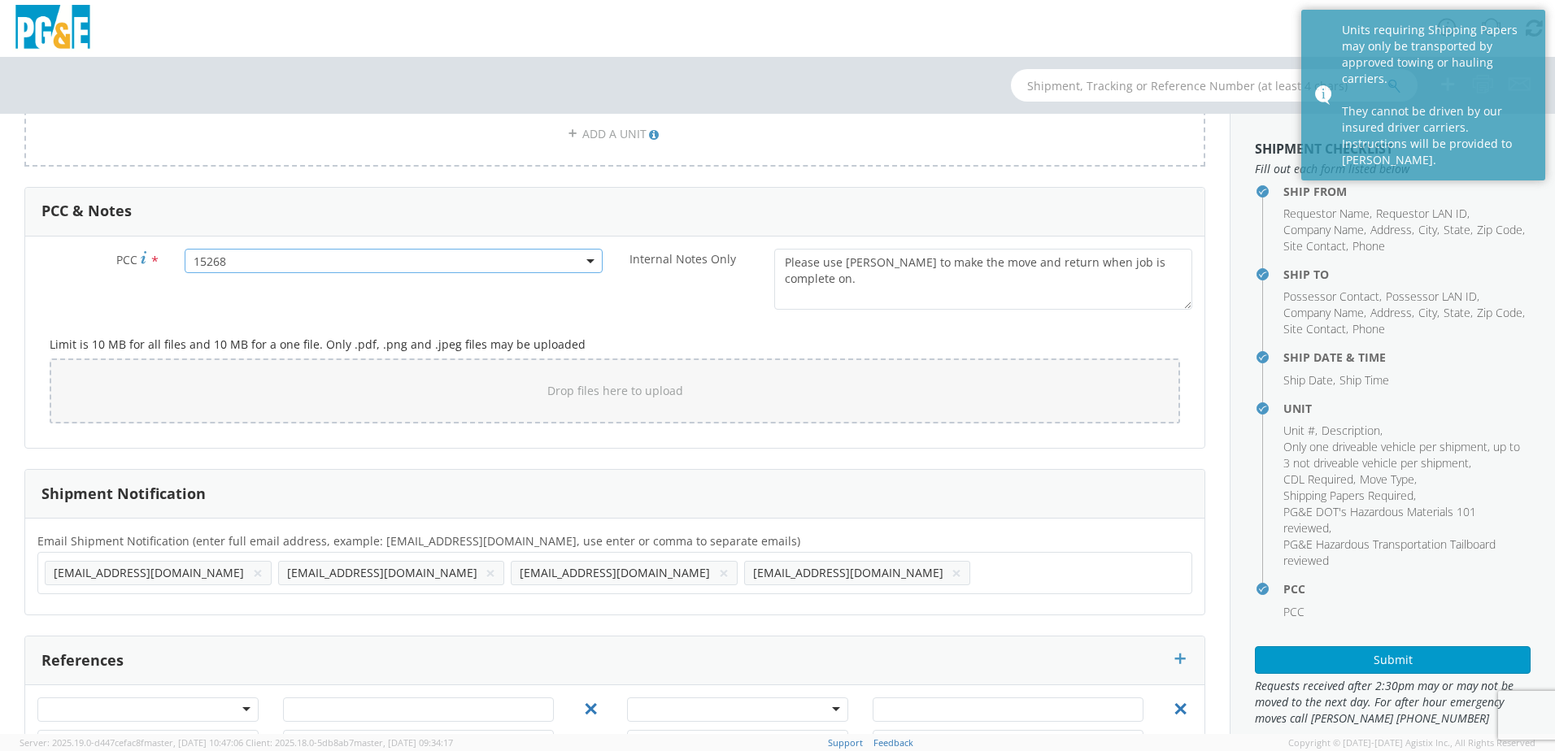
click at [677, 325] on div "Limit is 10 MB for all files and 10 MB for a one file. Only .pdf, .png and .jpe…" at bounding box center [614, 377] width 1155 height 118
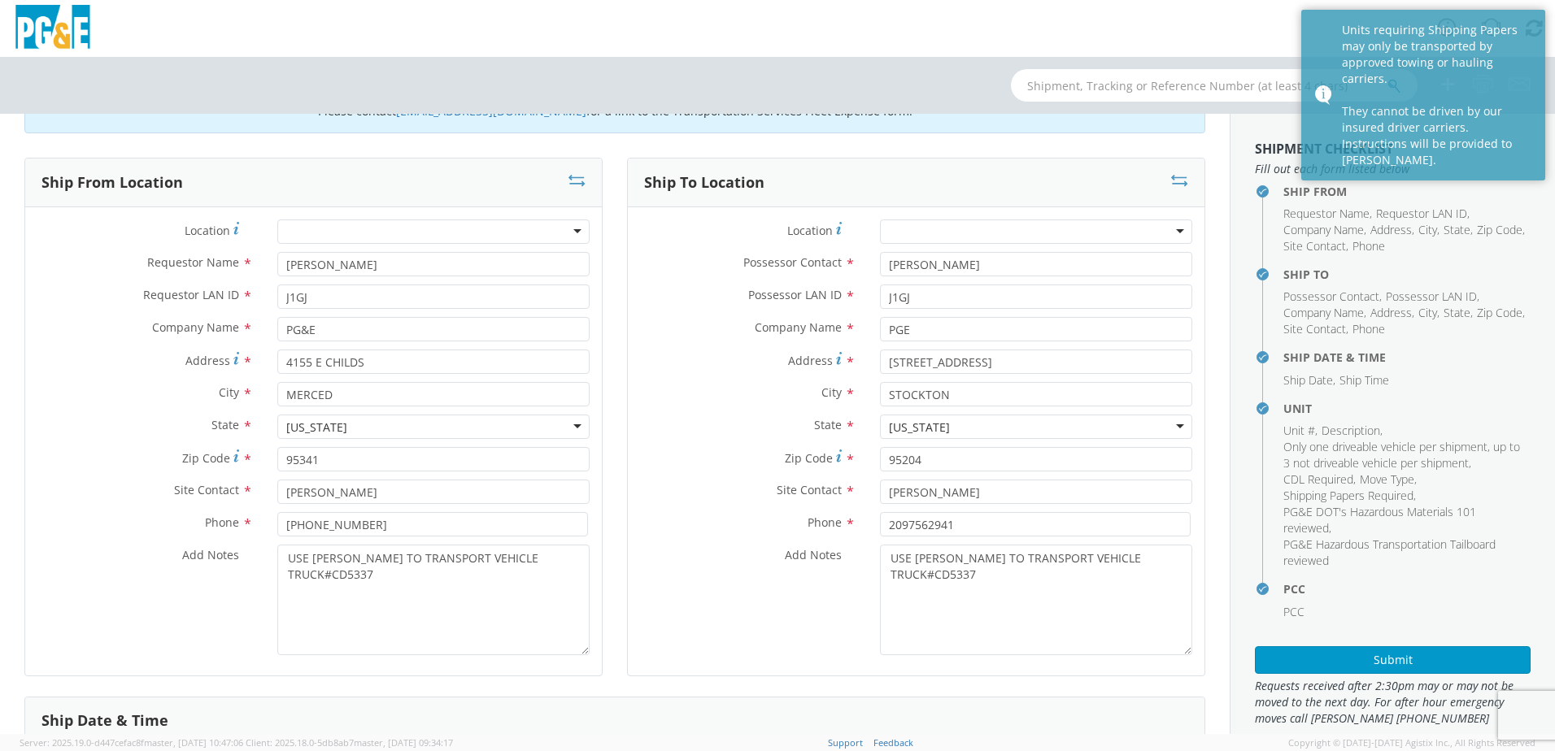
scroll to position [62, 0]
click at [898, 528] on input "2097562941" at bounding box center [1035, 528] width 311 height 24
click at [924, 525] on input "209-7562941" at bounding box center [1035, 528] width 311 height 24
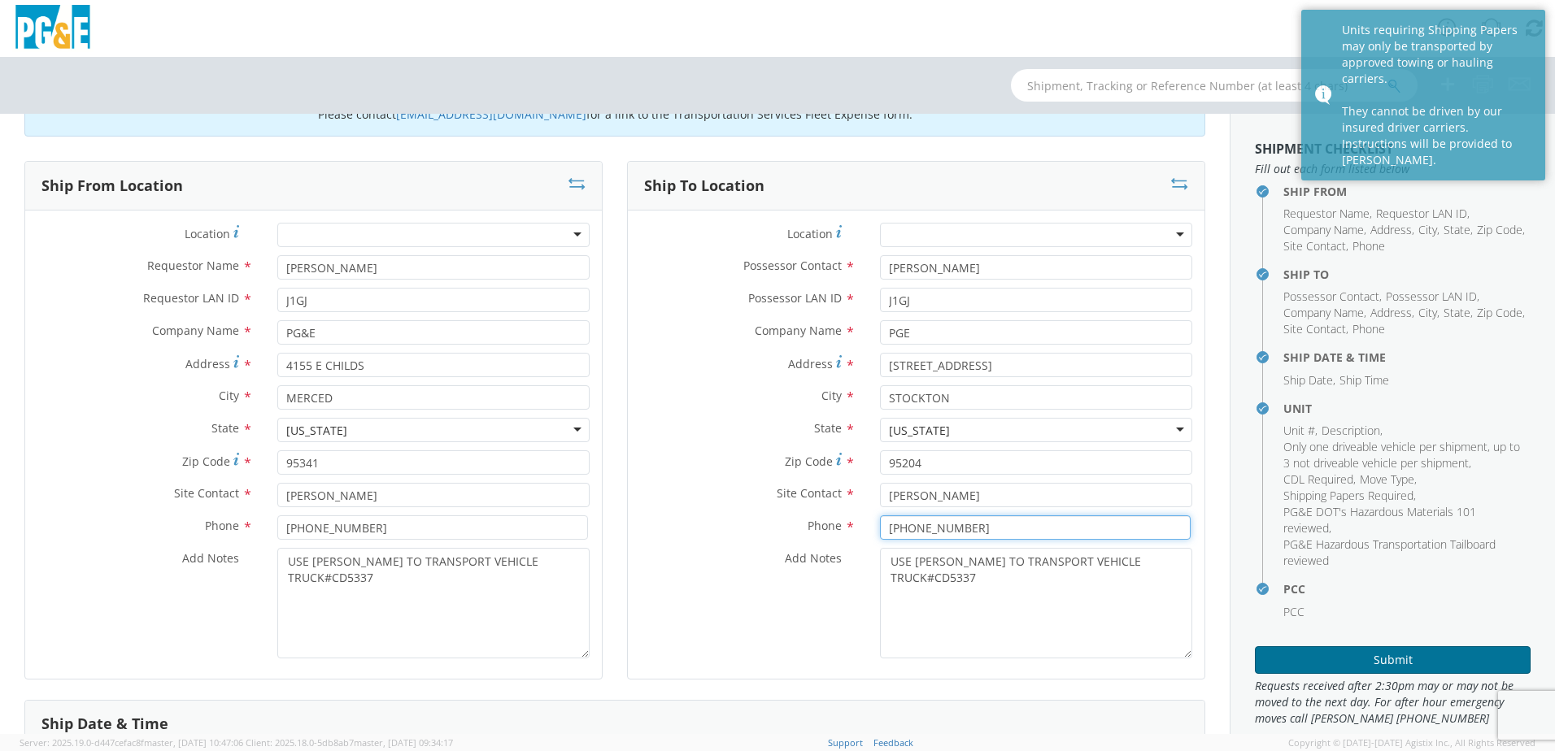
type input "[PHONE_NUMBER]"
click at [1387, 658] on button "Submit" at bounding box center [1393, 661] width 276 height 28
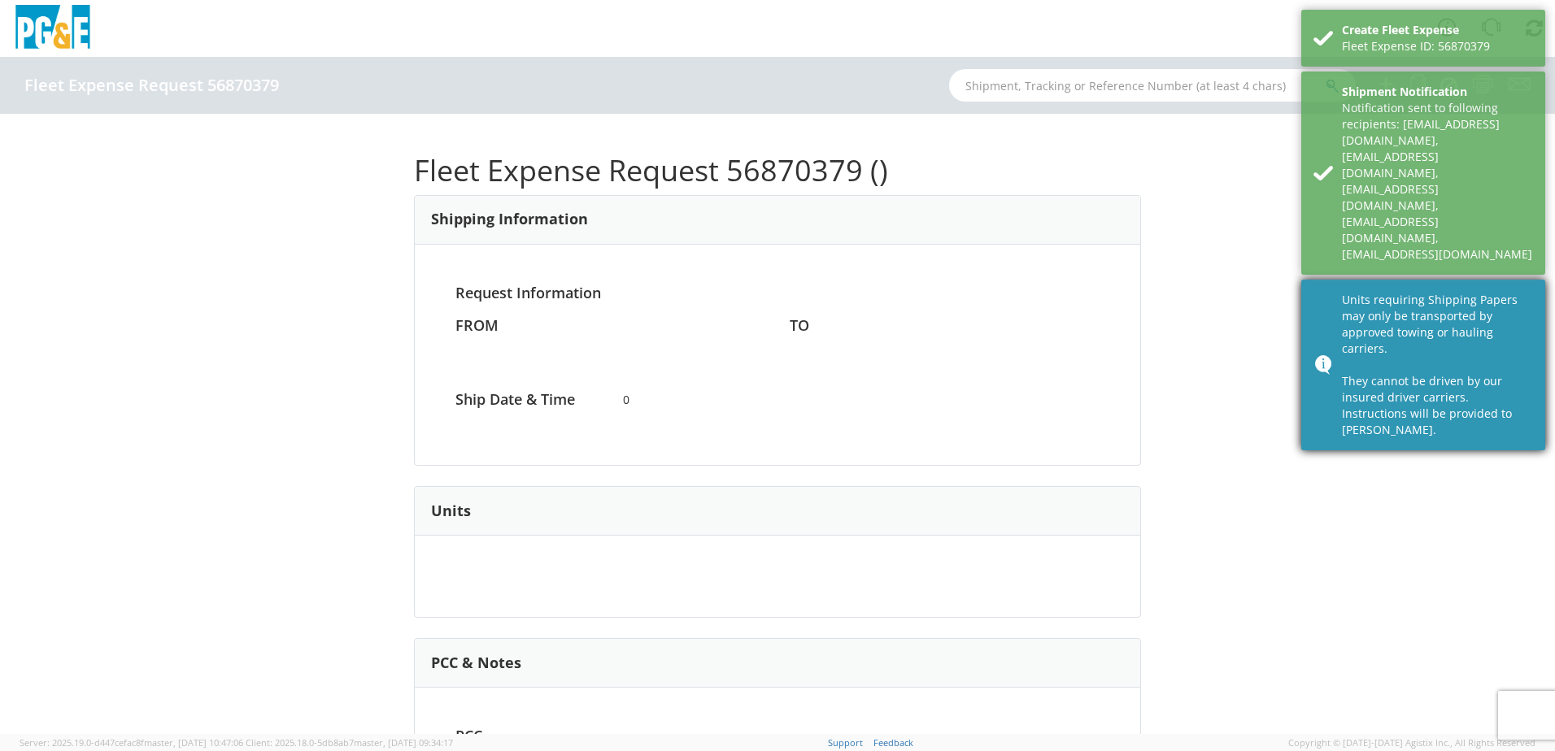
click at [1387, 300] on div "Units requiring Shipping Papers may only be transported by approved towing or h…" at bounding box center [1437, 365] width 191 height 146
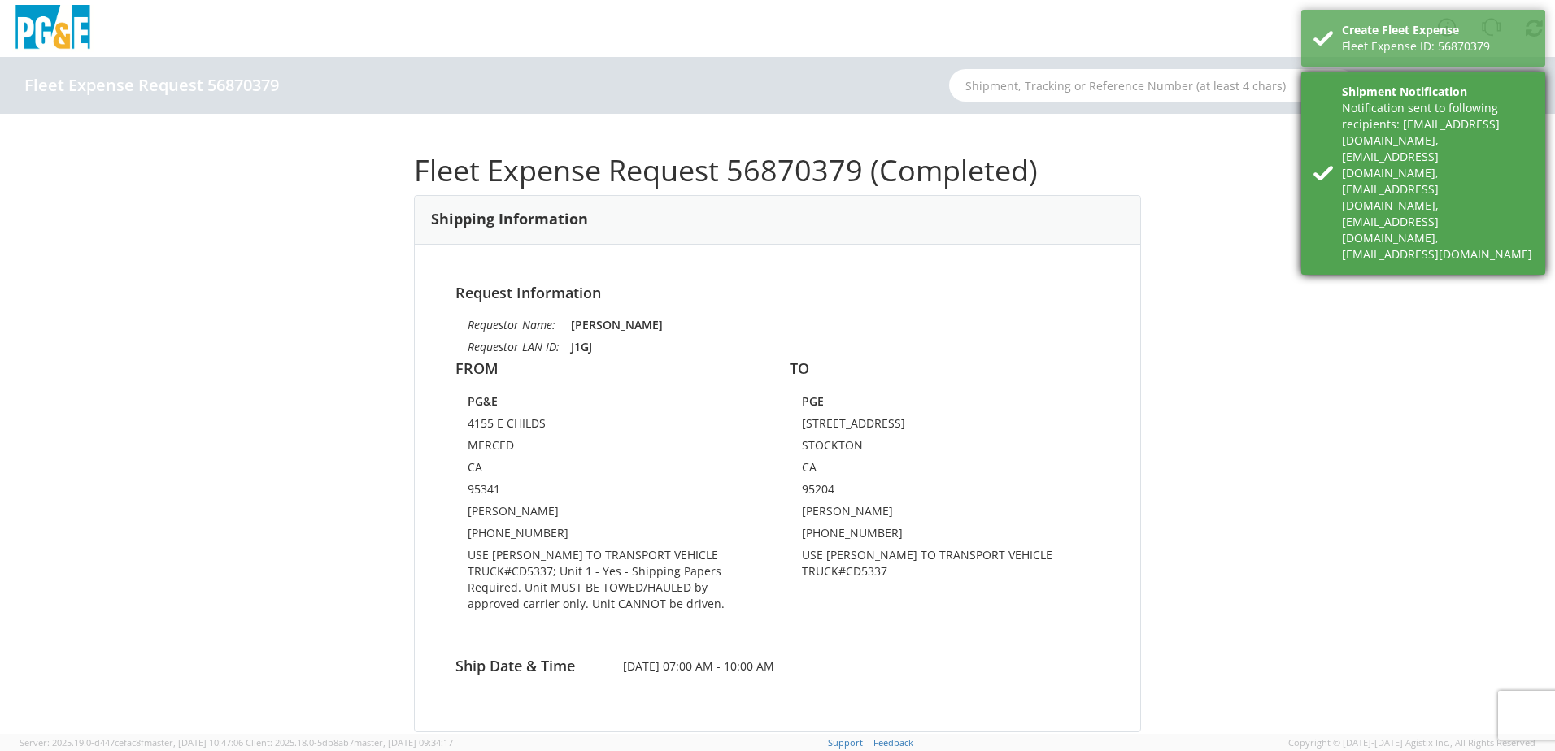
click at [1394, 159] on div "Notification sent to following recipients: [EMAIL_ADDRESS][DOMAIN_NAME],[EMAIL_…" at bounding box center [1437, 181] width 191 height 163
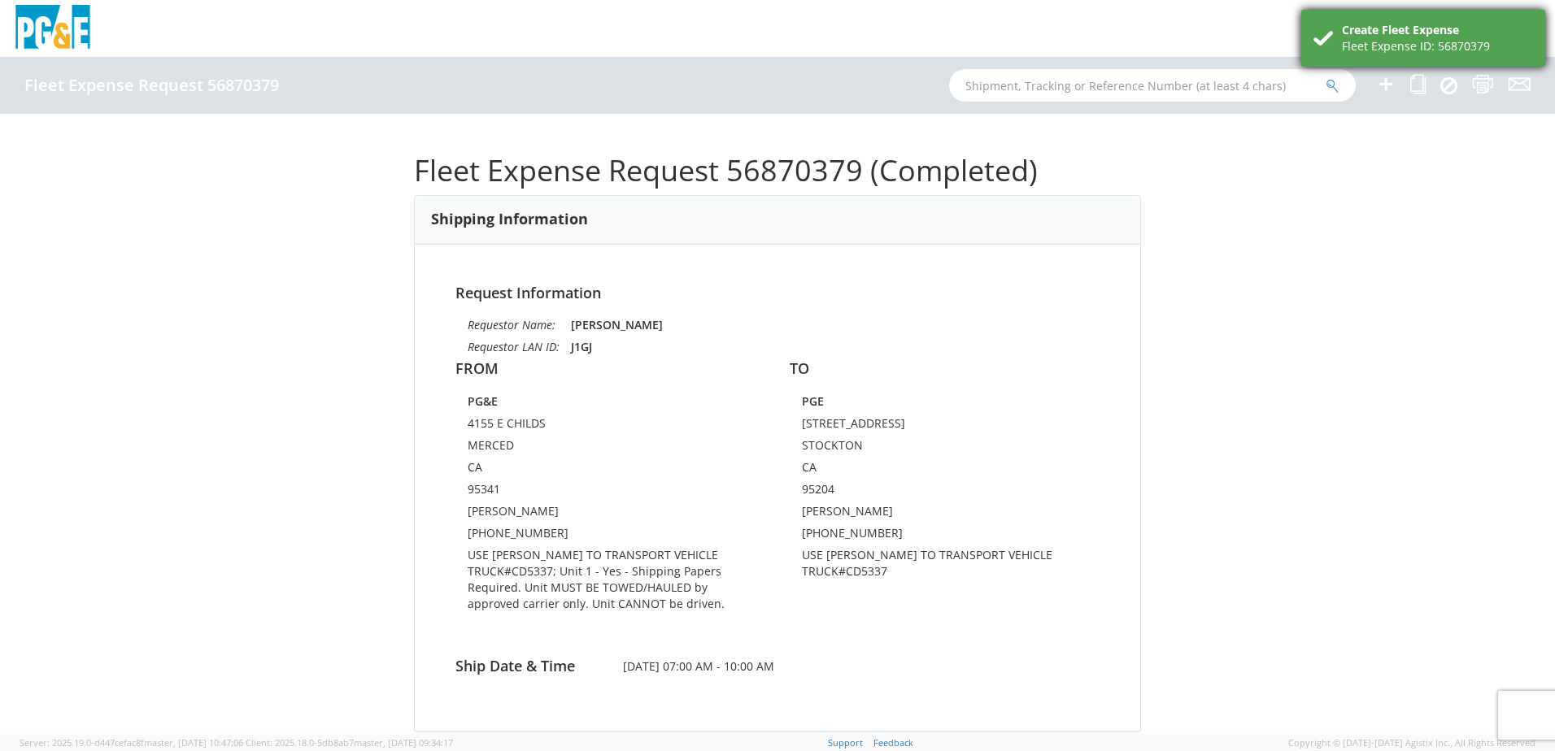
click at [1374, 35] on div "Create Fleet Expense" at bounding box center [1437, 30] width 191 height 16
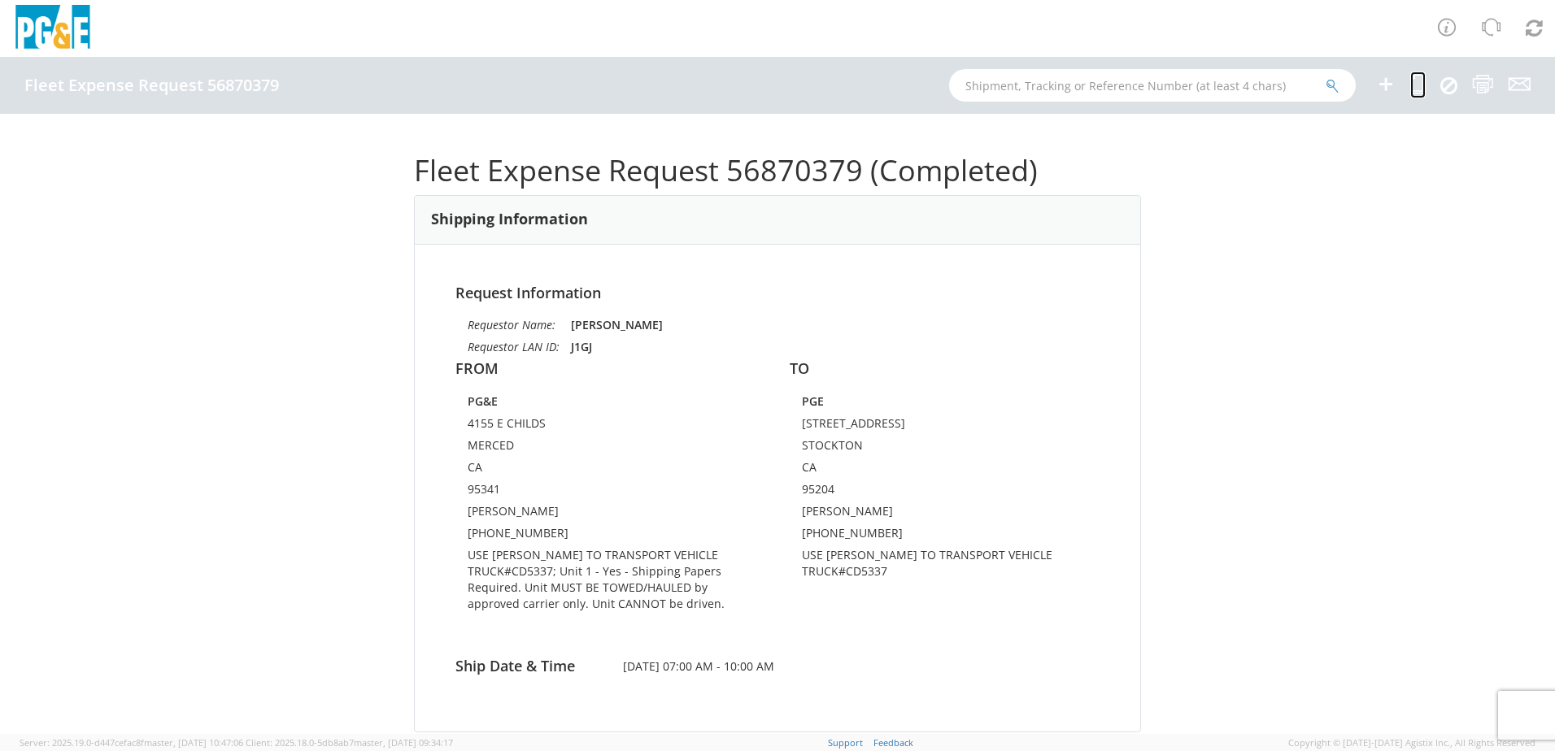
click at [1418, 85] on icon at bounding box center [1417, 84] width 15 height 20
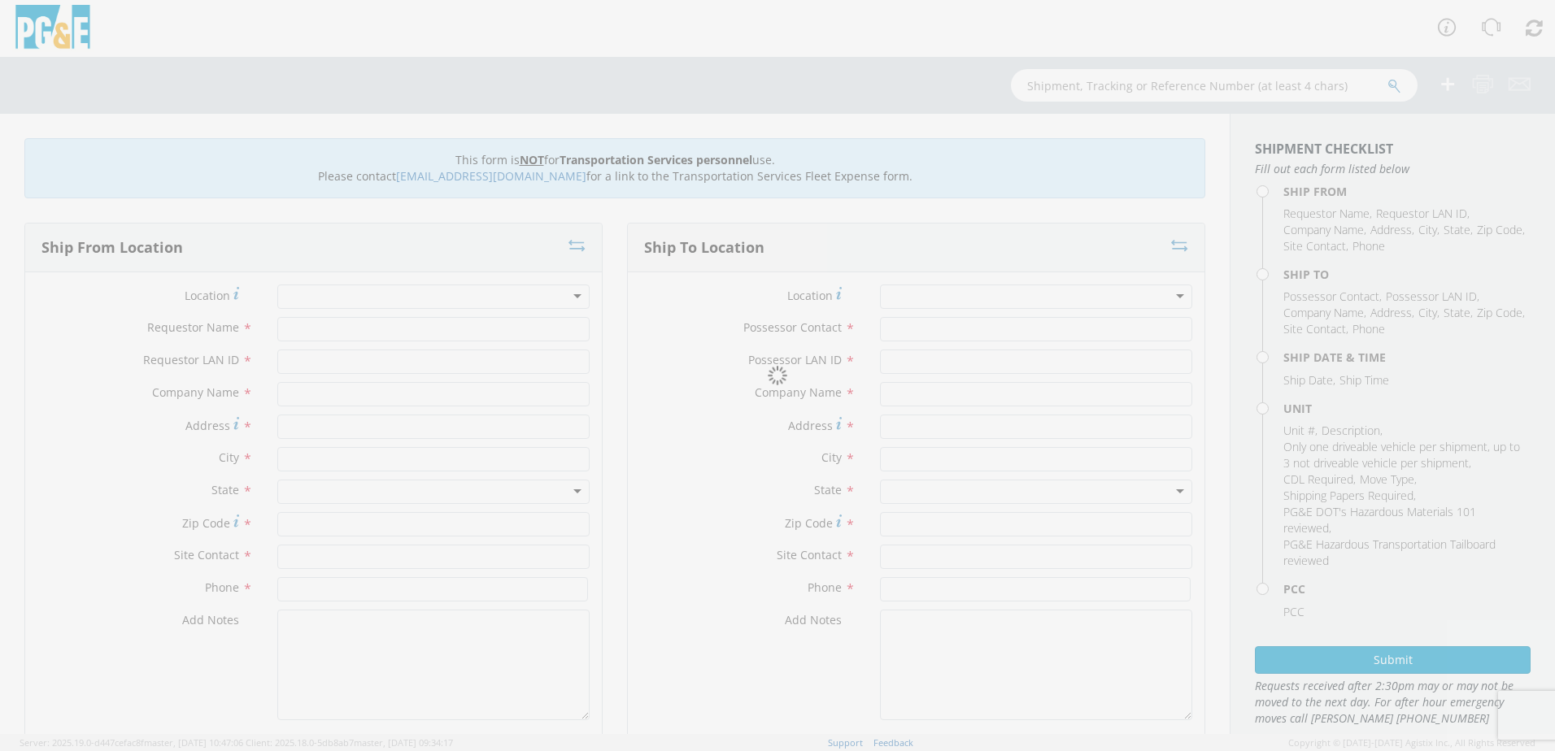
type input "[PERSON_NAME]"
type input "J1GJ"
type input "PG&E"
type input "4155 E CHILDS"
type input "MERCED"
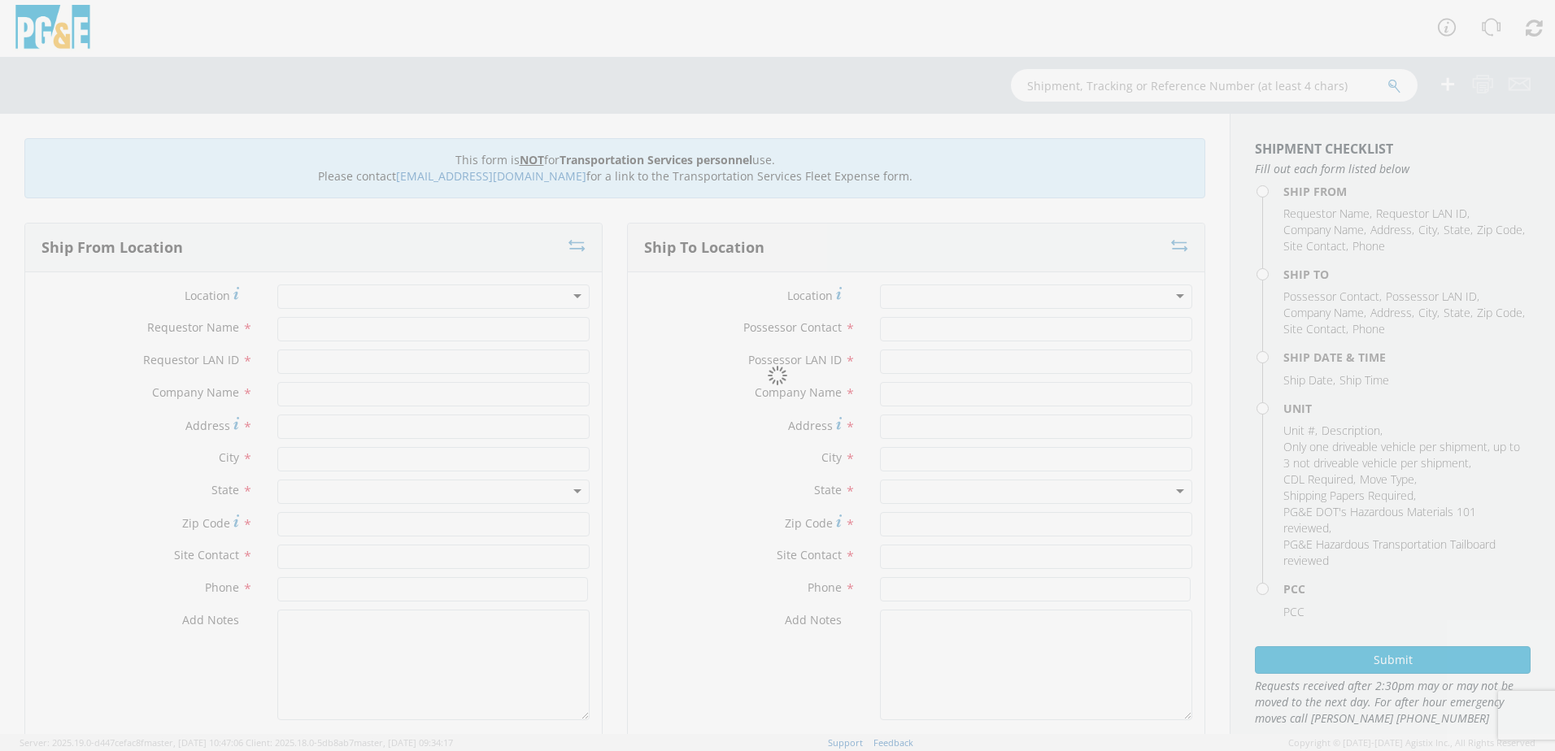
type input "95341"
type input "[PERSON_NAME]"
type input "[PHONE_NUMBER]"
type input "[PERSON_NAME]"
type input "J1GJ"
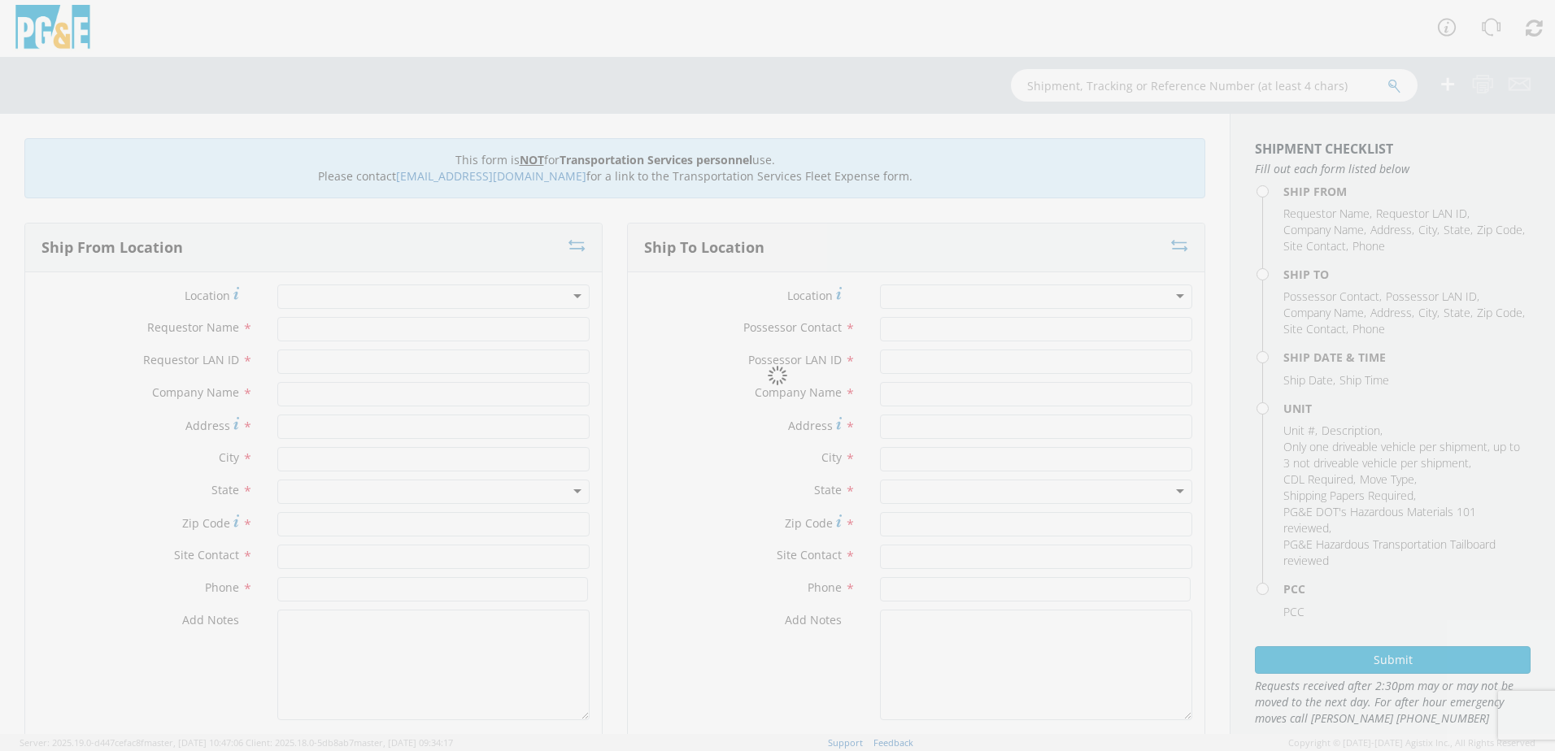
type input "PGE"
type input "[STREET_ADDRESS]"
type input "STOCKTON"
type input "95204"
type input "[PERSON_NAME]"
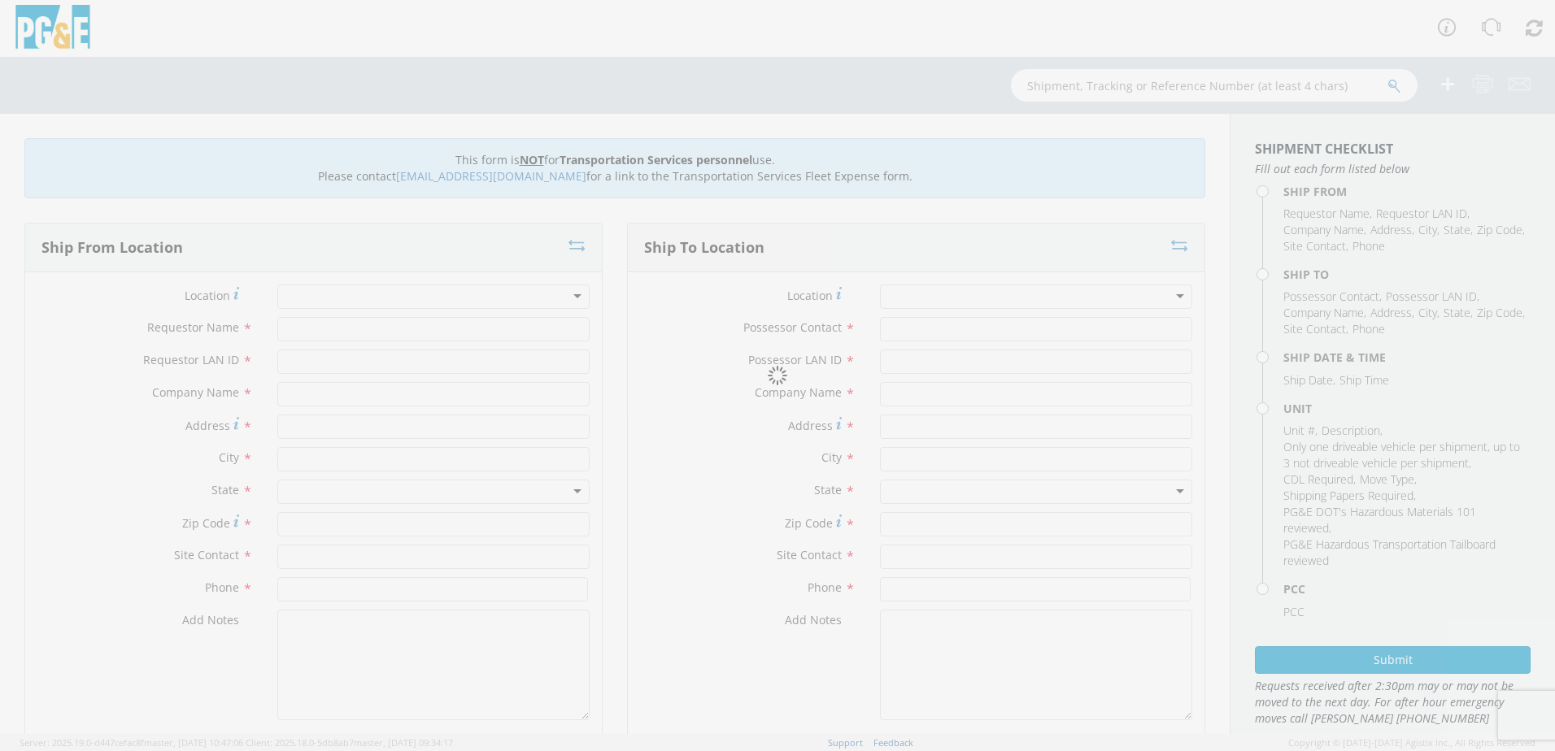
type input "[PHONE_NUMBER]"
type input "[DATE]"
type input "Move misc equipment"
type input "0"
type textarea "Please use [PERSON_NAME] to make the move and return when job is complete on."
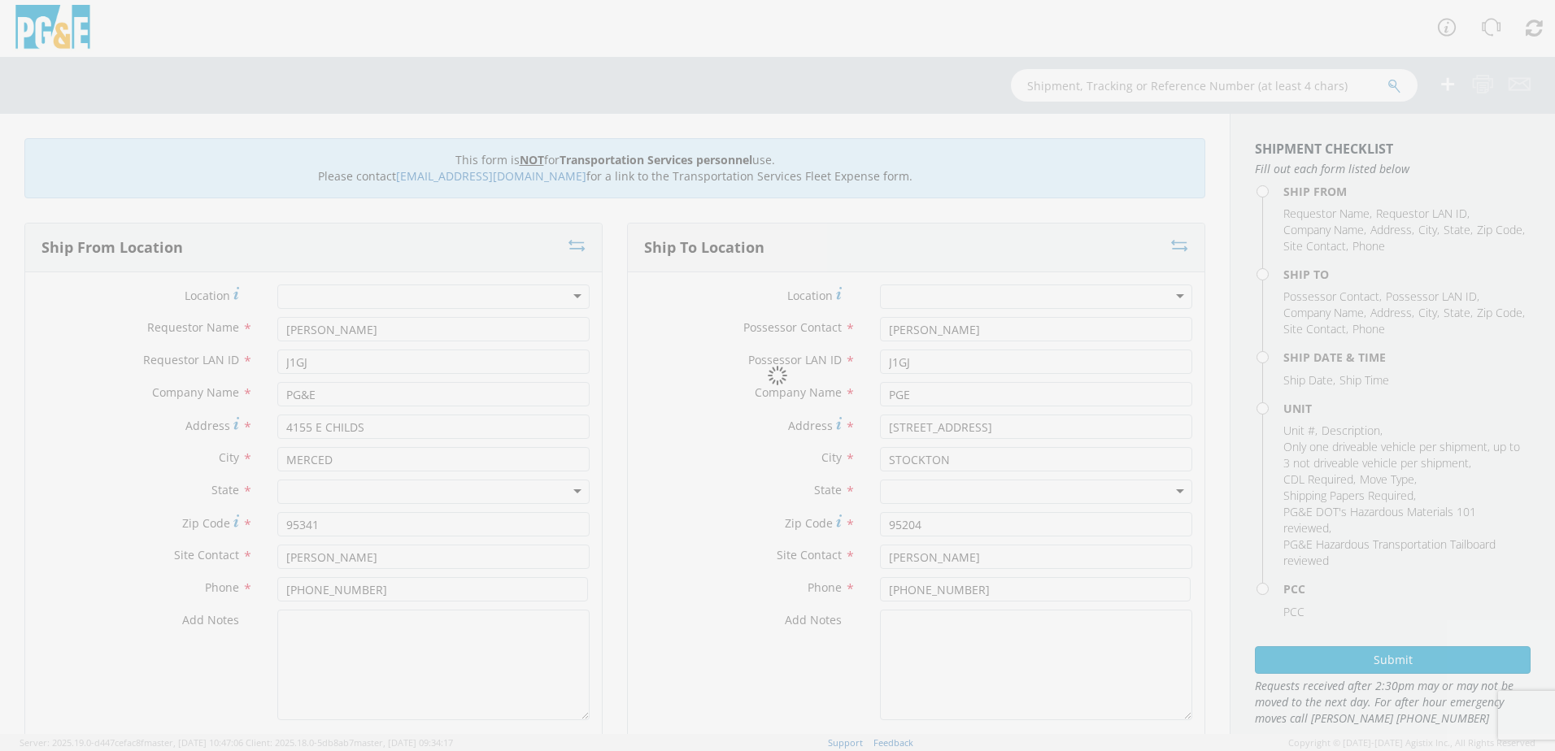
select select "Other"
select select "15268"
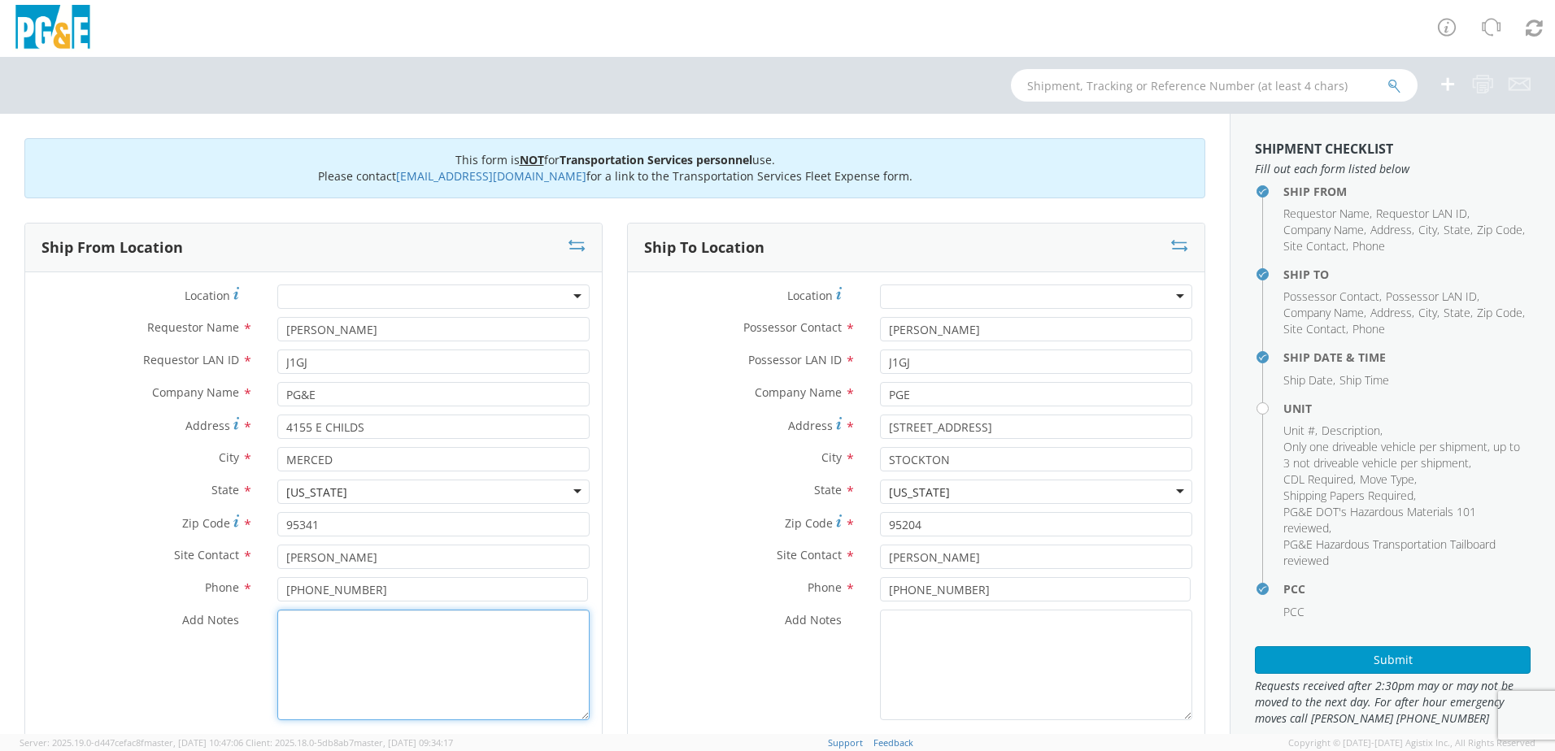
click at [297, 623] on textarea "Add Notes *" at bounding box center [433, 665] width 312 height 111
drag, startPoint x: 282, startPoint y: 628, endPoint x: 503, endPoint y: 627, distance: 220.4
click at [503, 627] on textarea "USE [PERSON_NAME] TO MOVE TRUCK #CC6020" at bounding box center [433, 665] width 312 height 111
type textarea "USE [PERSON_NAME] TO MOVE TRUCK #CC6020"
click at [886, 628] on textarea "Add Notes *" at bounding box center [1036, 665] width 312 height 111
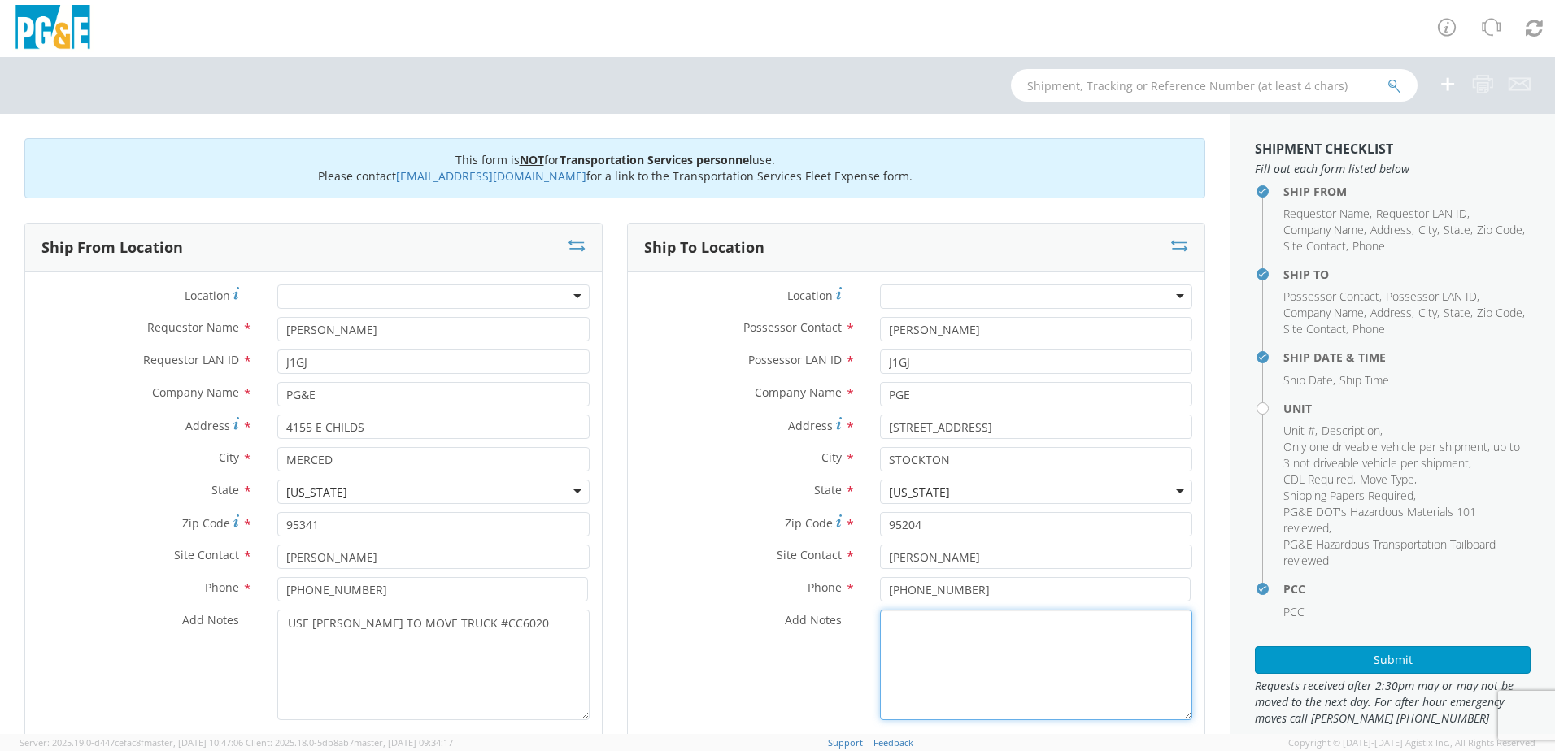
paste textarea "USE [PERSON_NAME] TO MOVE TRUCK #CC6020"
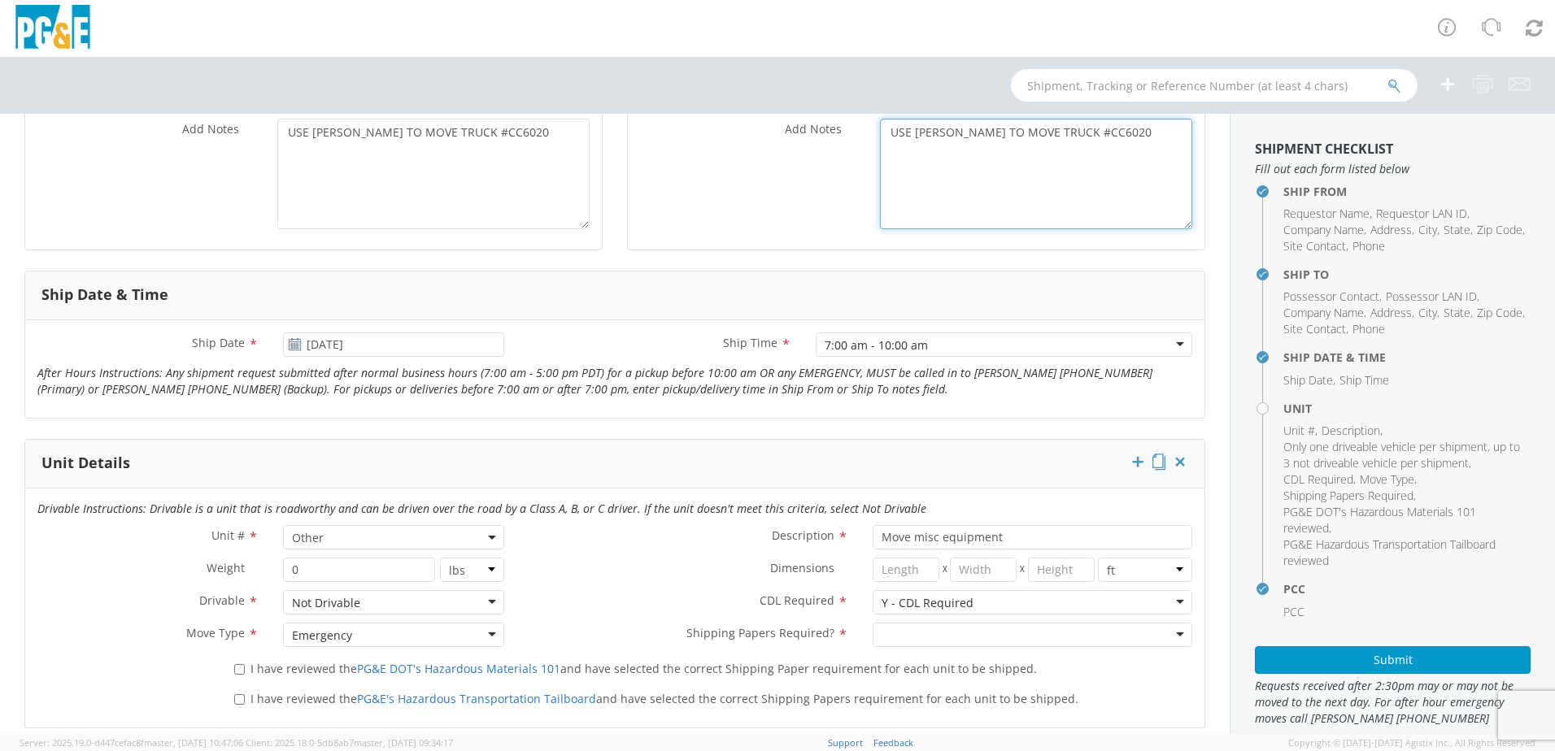
scroll to position [569, 0]
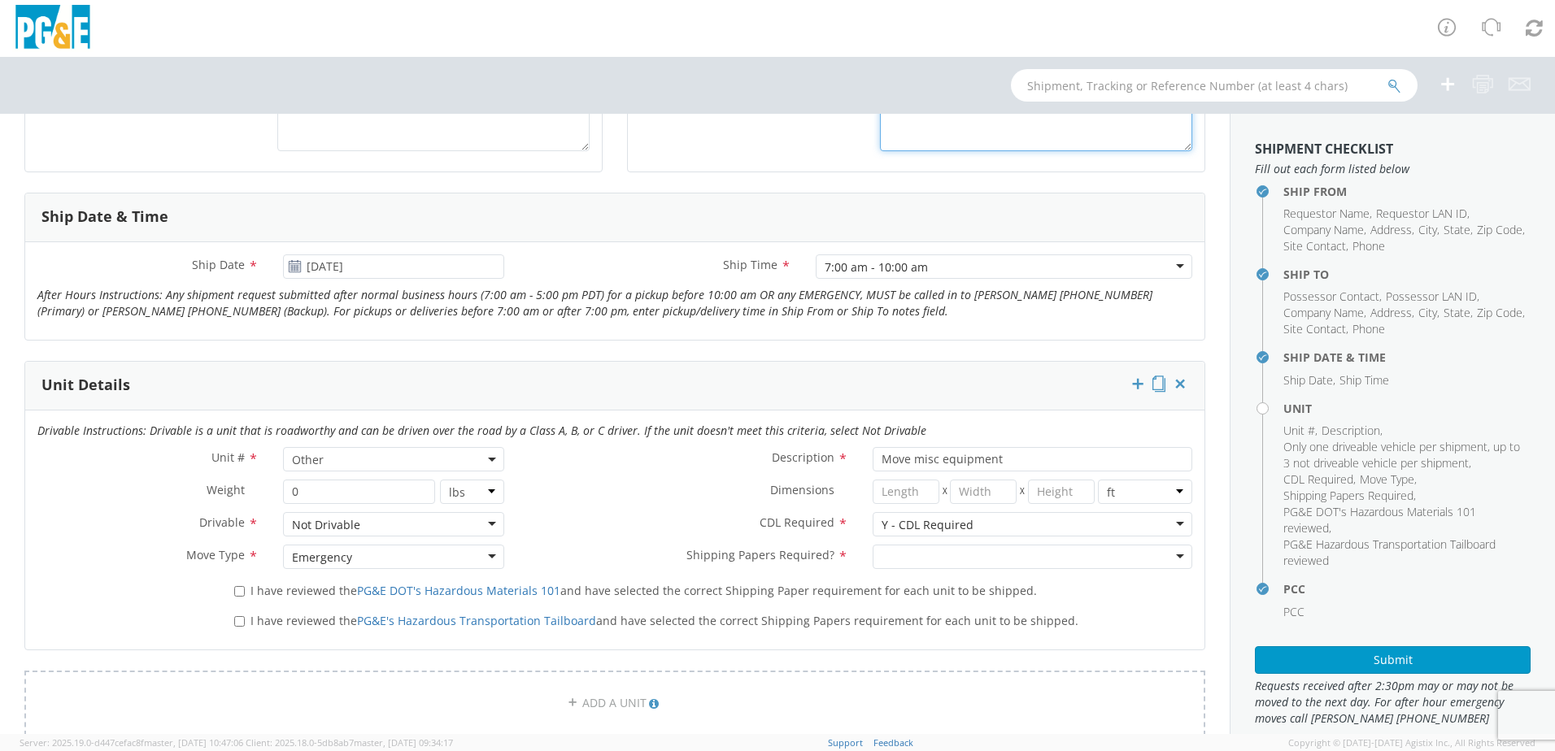
type textarea "USE [PERSON_NAME] TO MOVE TRUCK #CC6020"
click at [234, 589] on input "I have reviewed the PG&E DOT's Hazardous Materials 101 and have selected the co…" at bounding box center [239, 591] width 11 height 11
checkbox input "true"
click at [240, 623] on input "I have reviewed the PG&E's Hazardous Transportation Tailboard and have selected…" at bounding box center [239, 621] width 11 height 11
checkbox input "true"
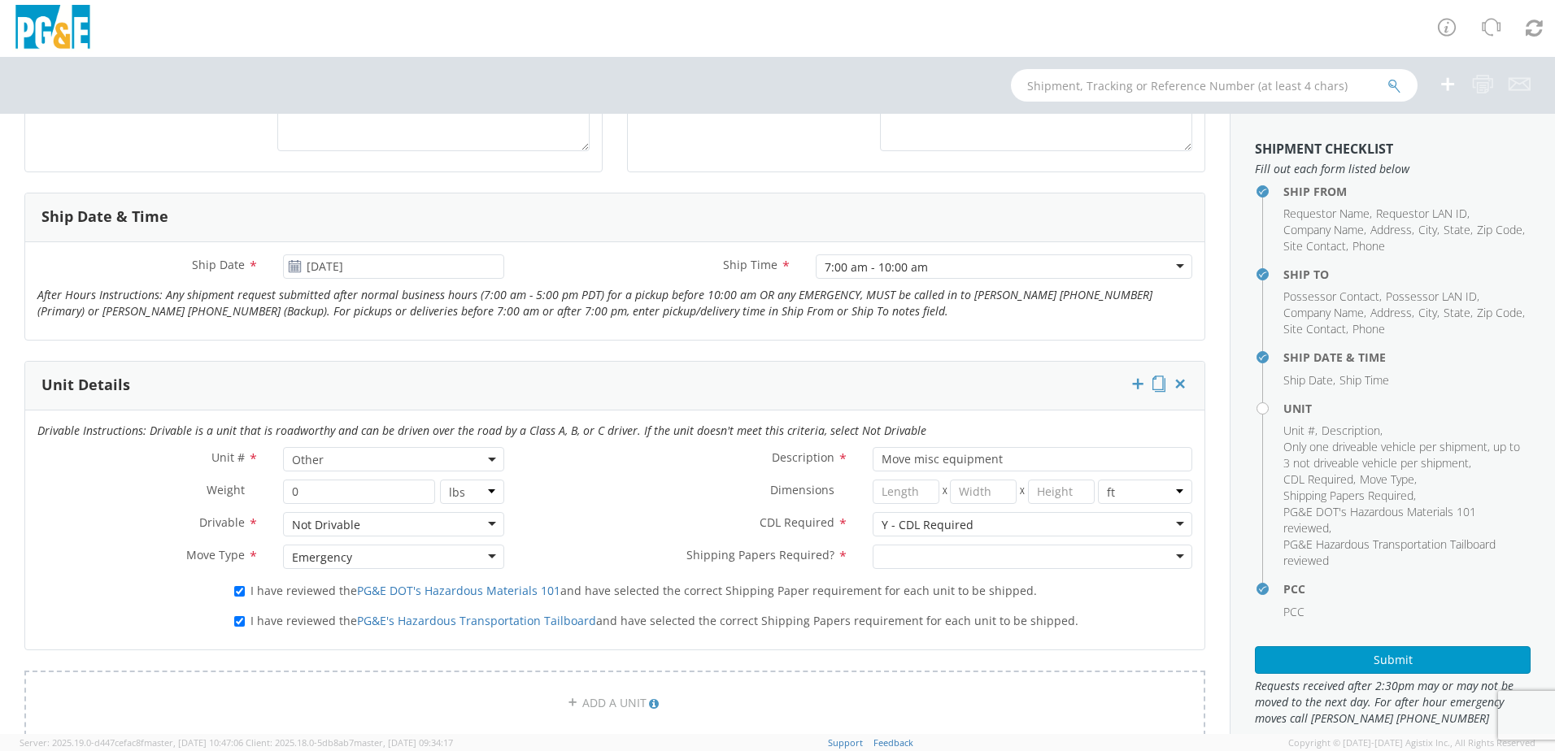
click at [930, 555] on div at bounding box center [1033, 557] width 320 height 24
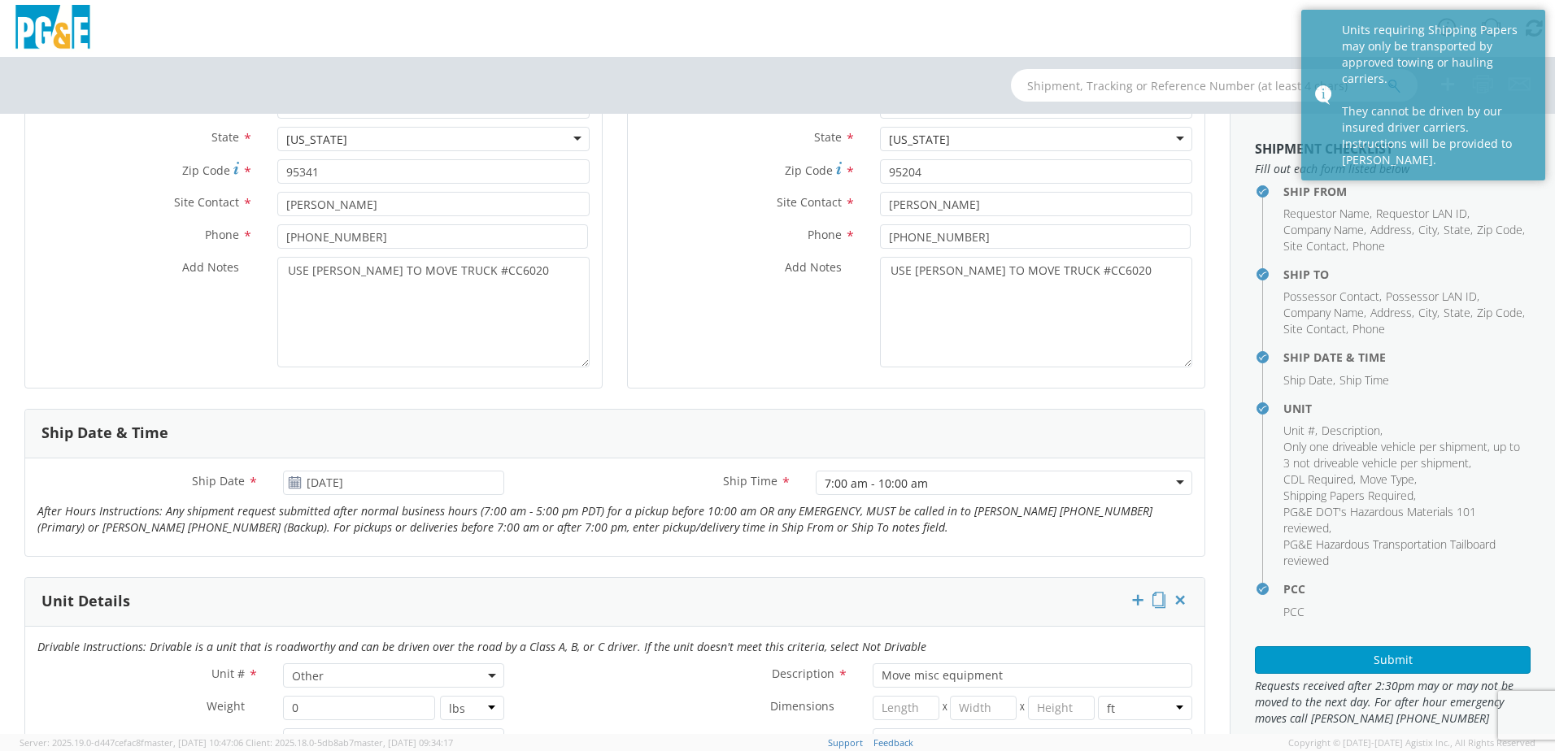
scroll to position [407, 0]
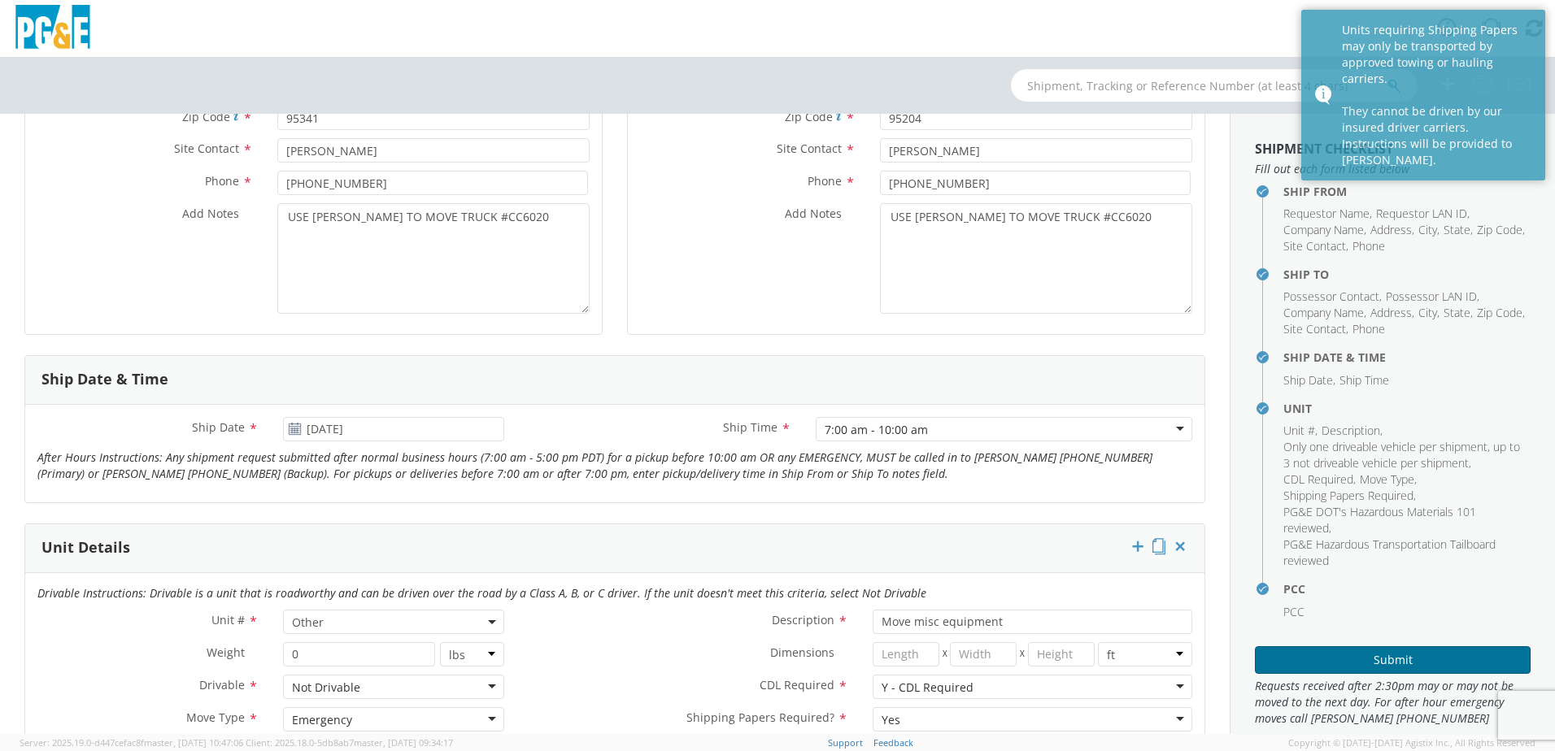
click at [1390, 660] on button "Submit" at bounding box center [1393, 661] width 276 height 28
